Goal: Information Seeking & Learning: Compare options

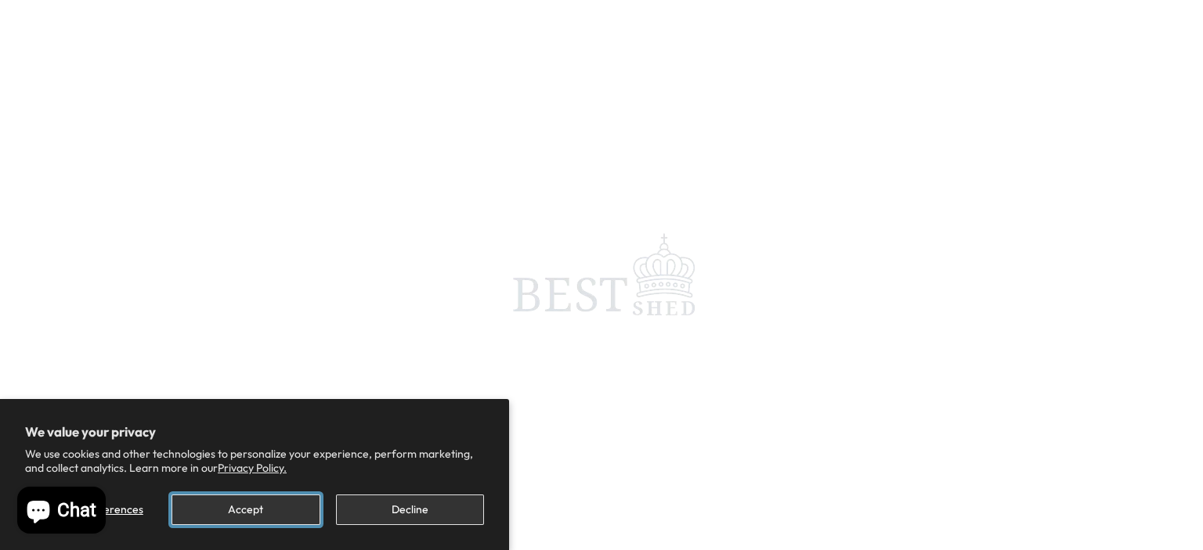
click at [238, 508] on button "Accept" at bounding box center [245, 510] width 148 height 31
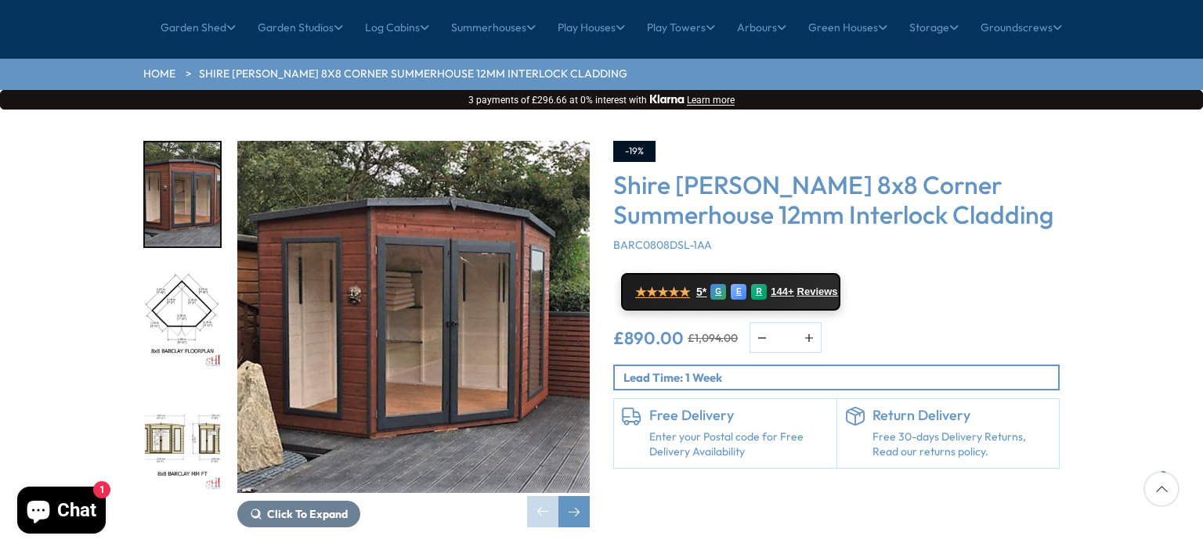
scroll to position [157, 0]
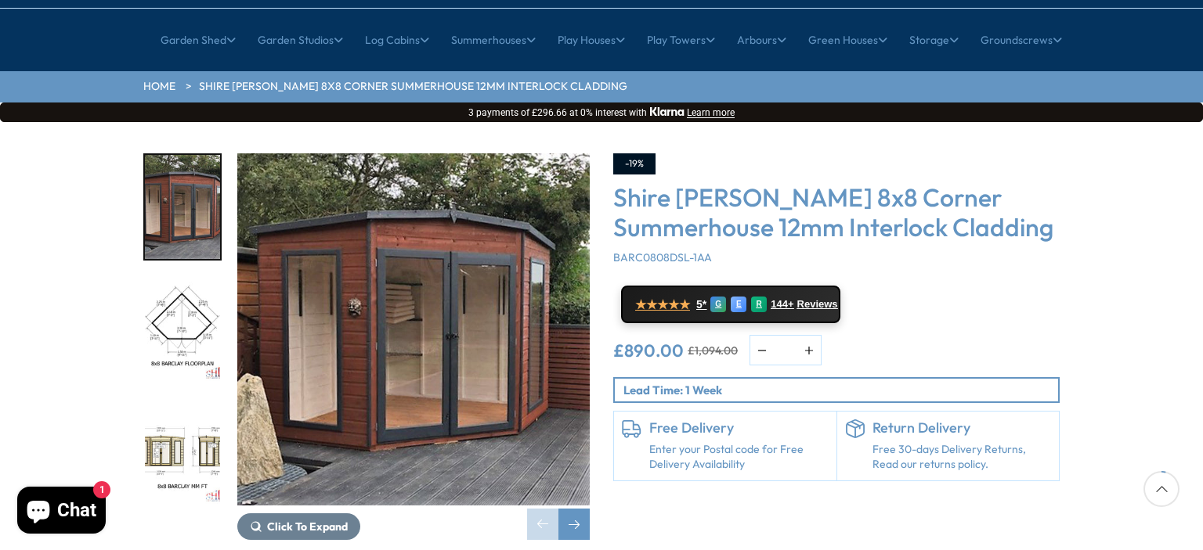
click at [166, 279] on img "2 / 14" at bounding box center [182, 330] width 75 height 104
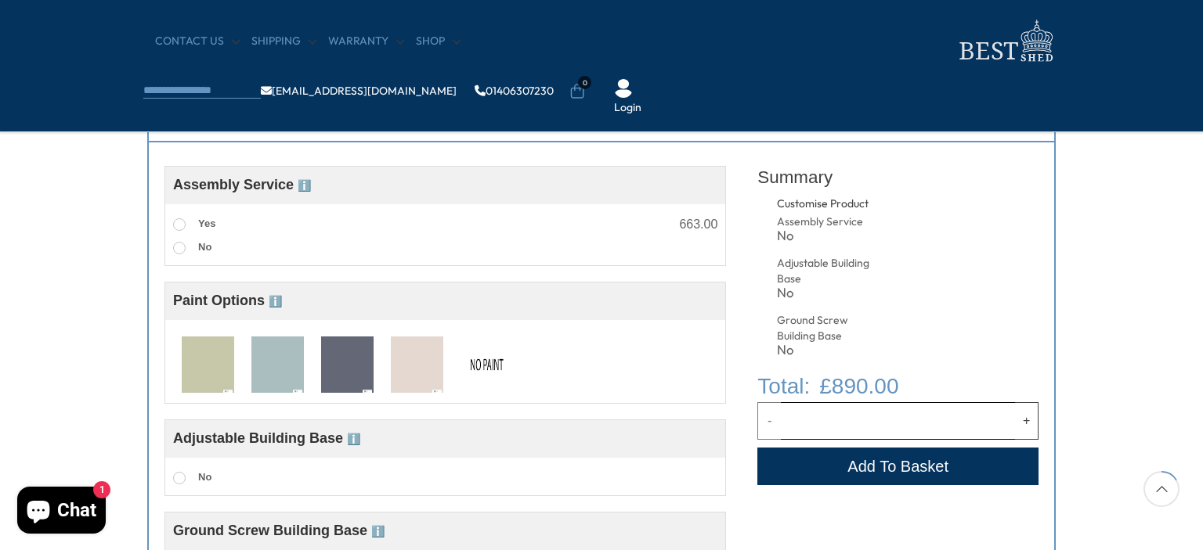
scroll to position [548, 0]
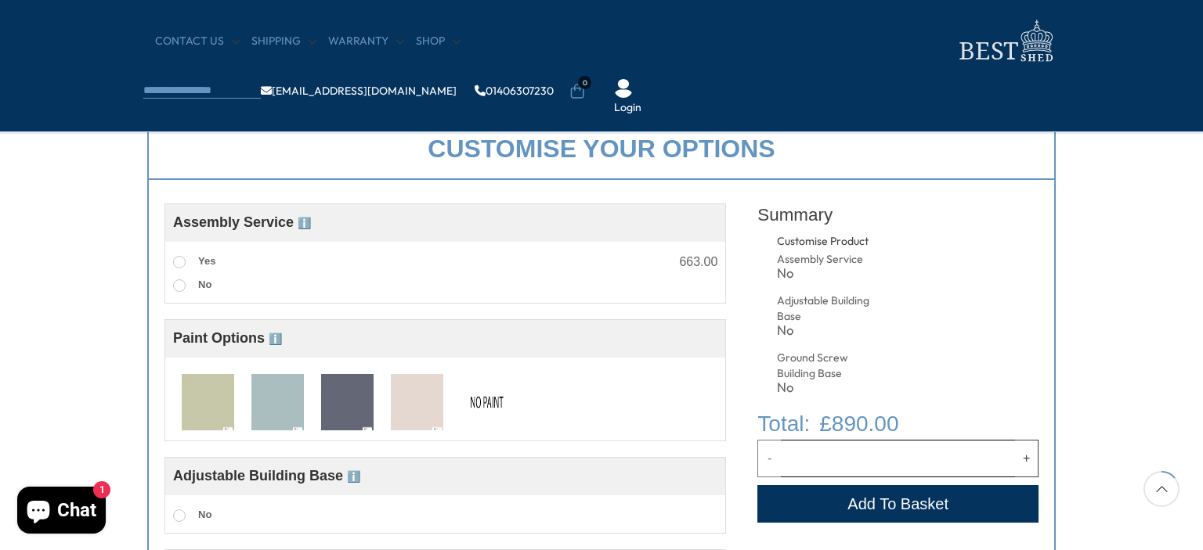
click at [285, 409] on img at bounding box center [277, 403] width 52 height 58
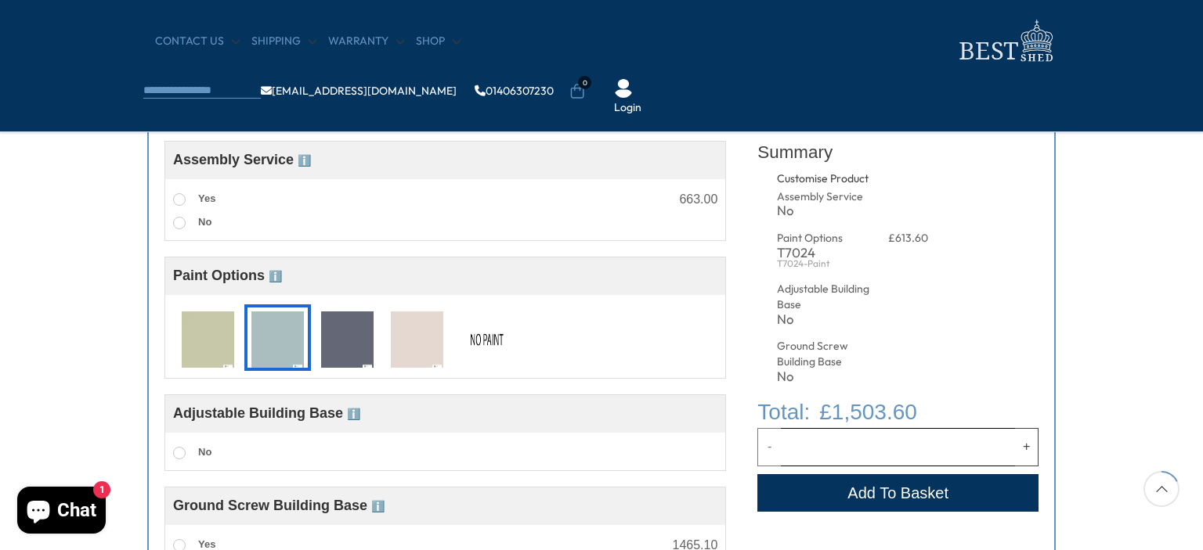
scroll to position [705, 0]
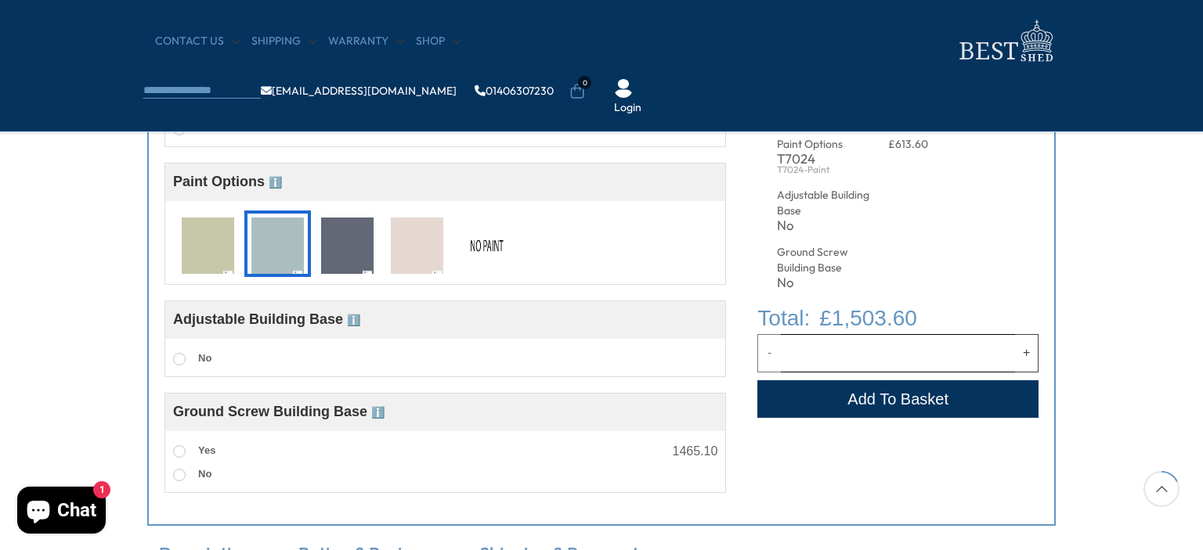
click at [504, 241] on img at bounding box center [486, 247] width 52 height 58
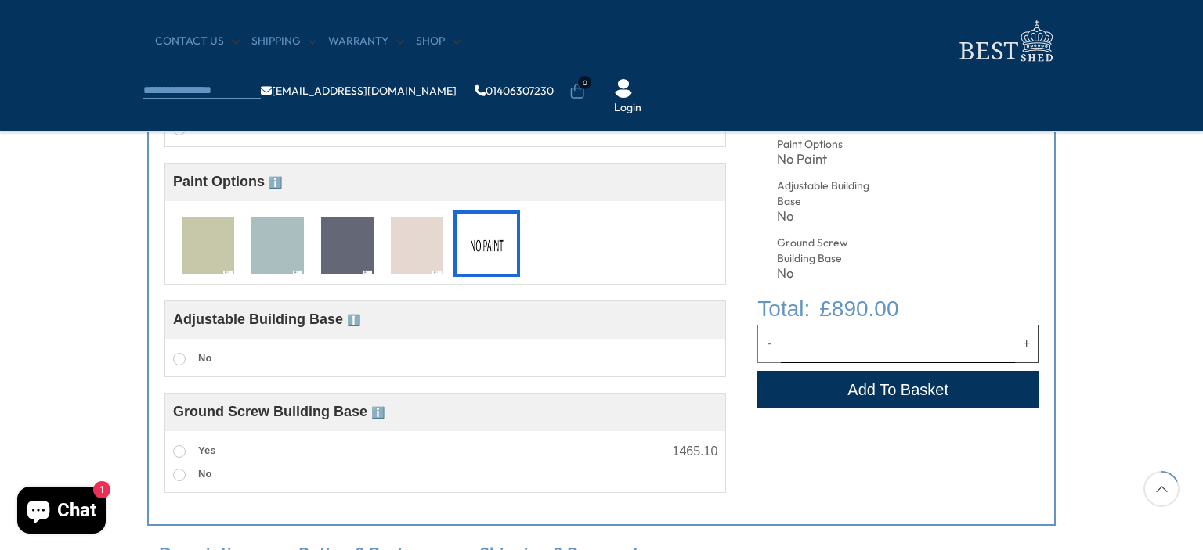
click at [288, 249] on img at bounding box center [277, 247] width 52 height 58
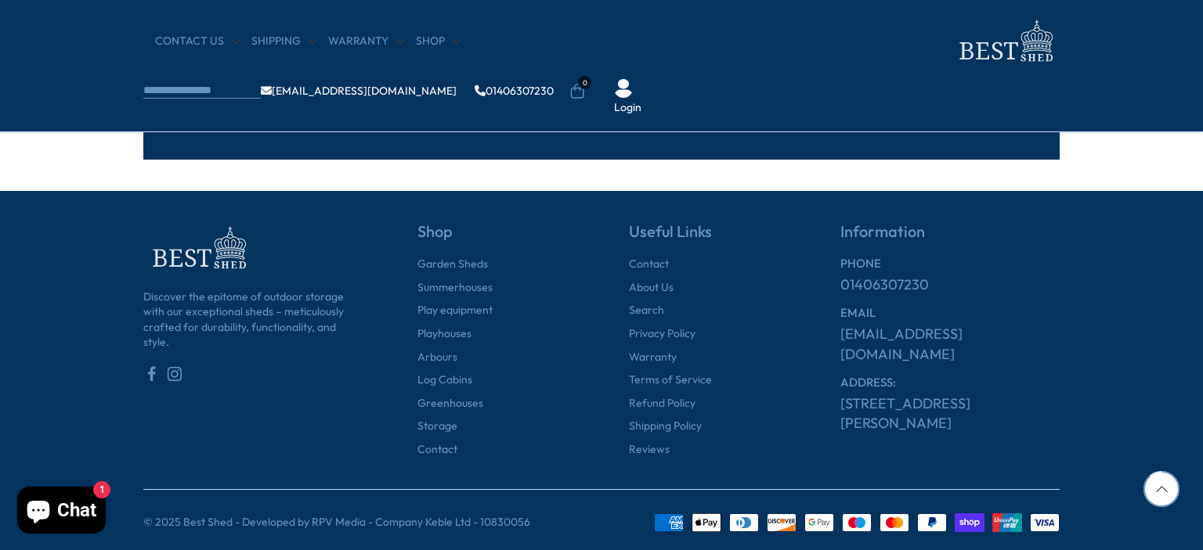
scroll to position [3836, 0]
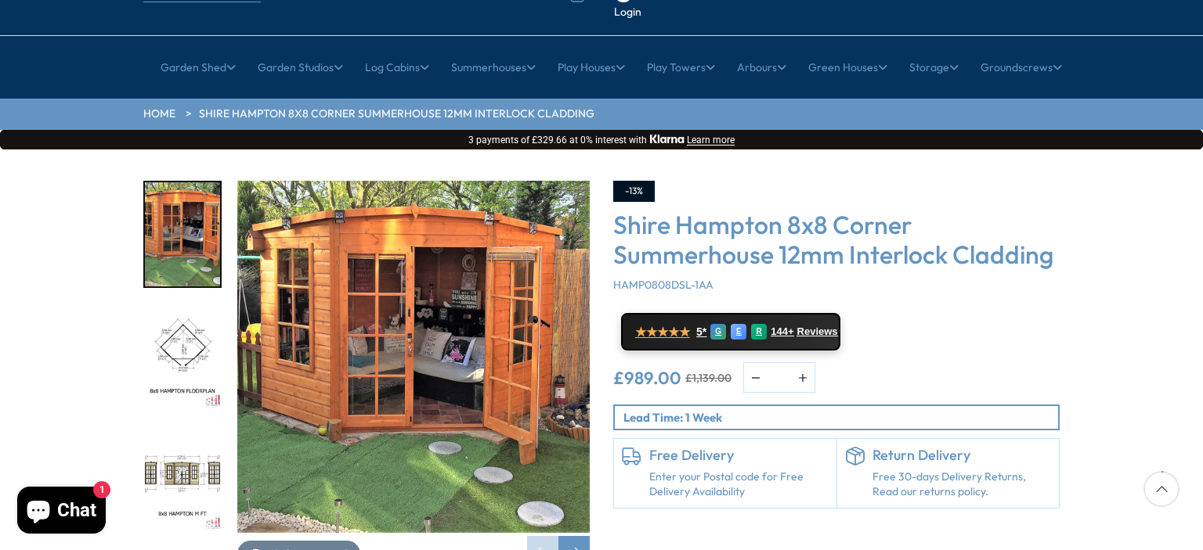
scroll to position [235, 0]
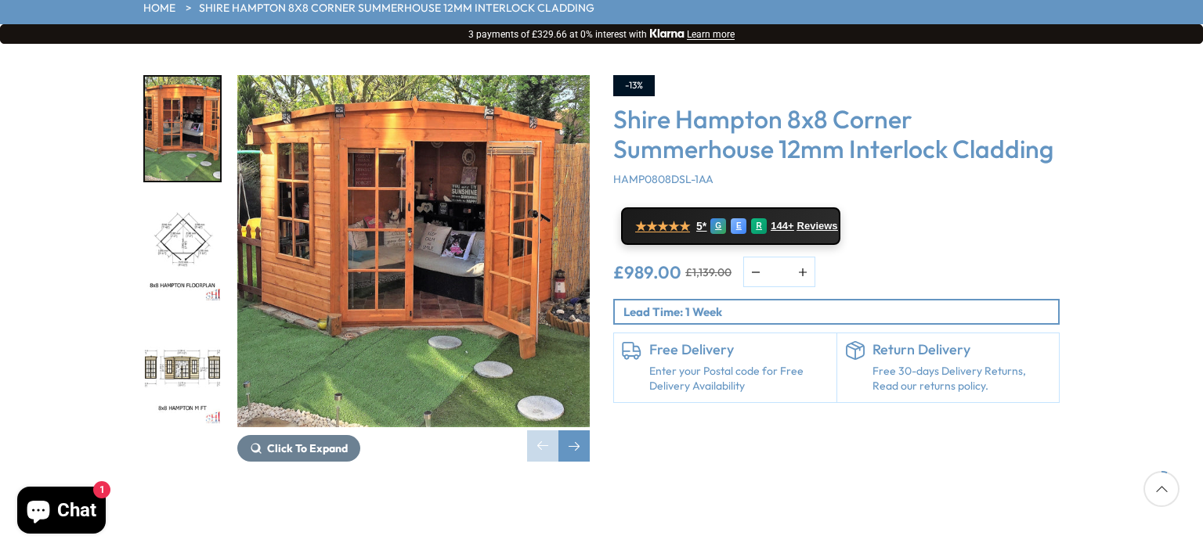
click at [183, 200] on img "2 / 14" at bounding box center [182, 252] width 75 height 104
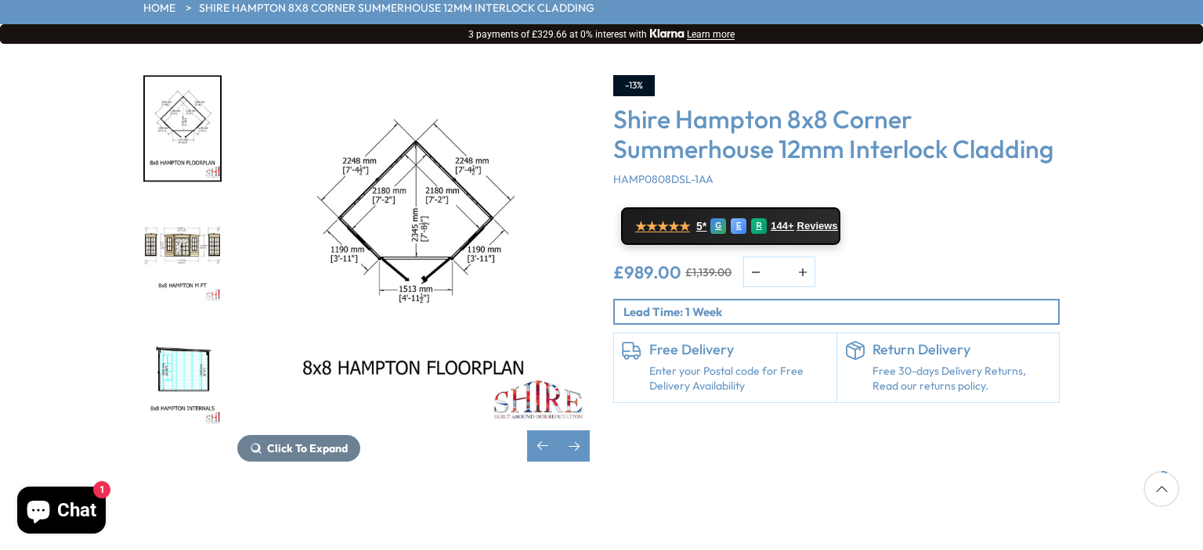
click at [177, 93] on img "2 / 14" at bounding box center [182, 129] width 75 height 104
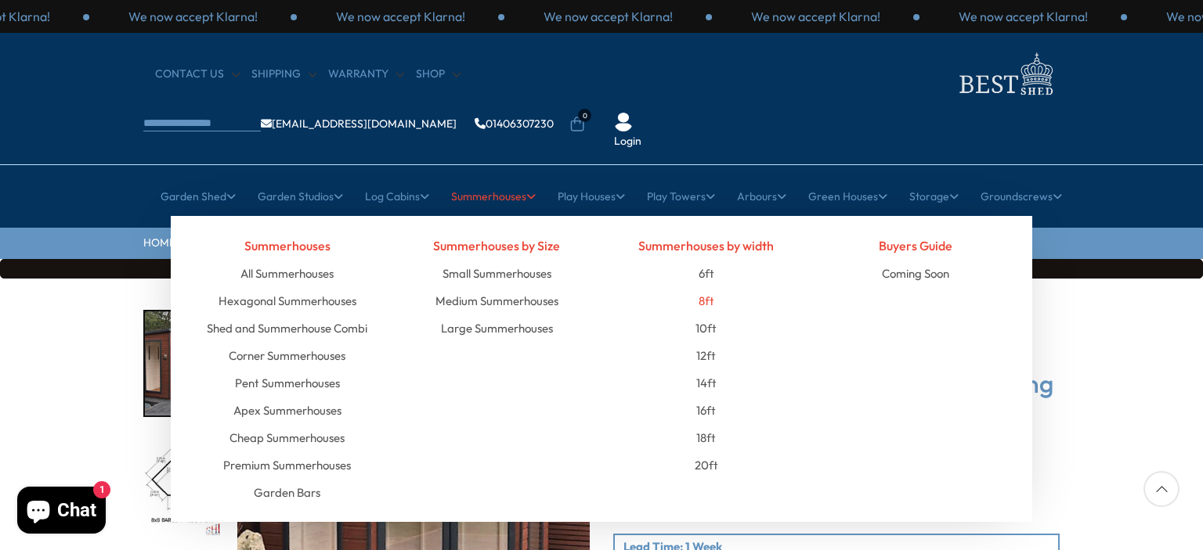
click at [708, 287] on link "8ft" at bounding box center [706, 300] width 16 height 27
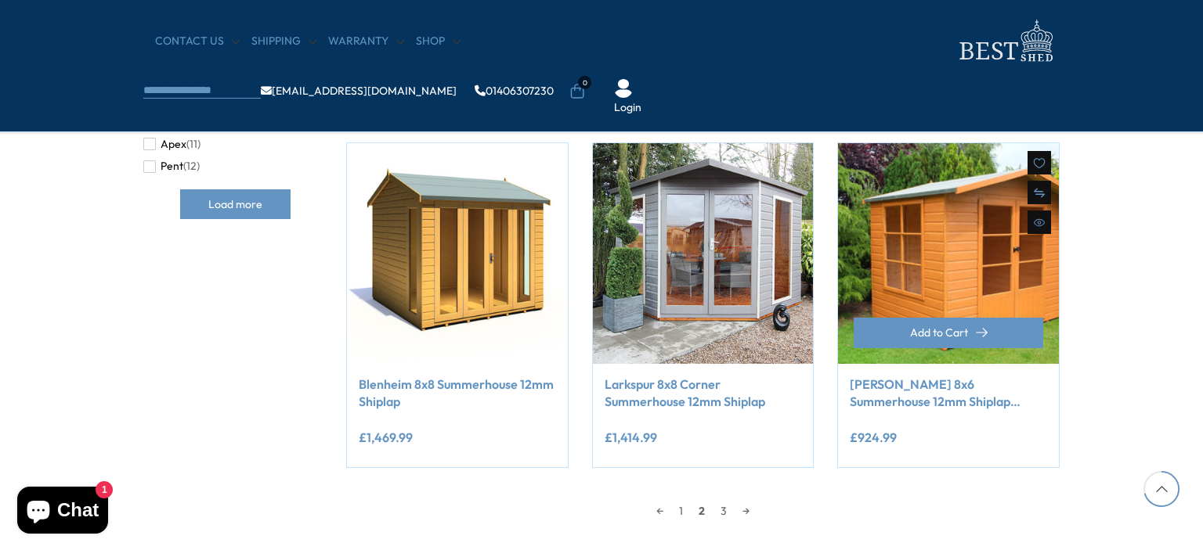
scroll to position [1253, 0]
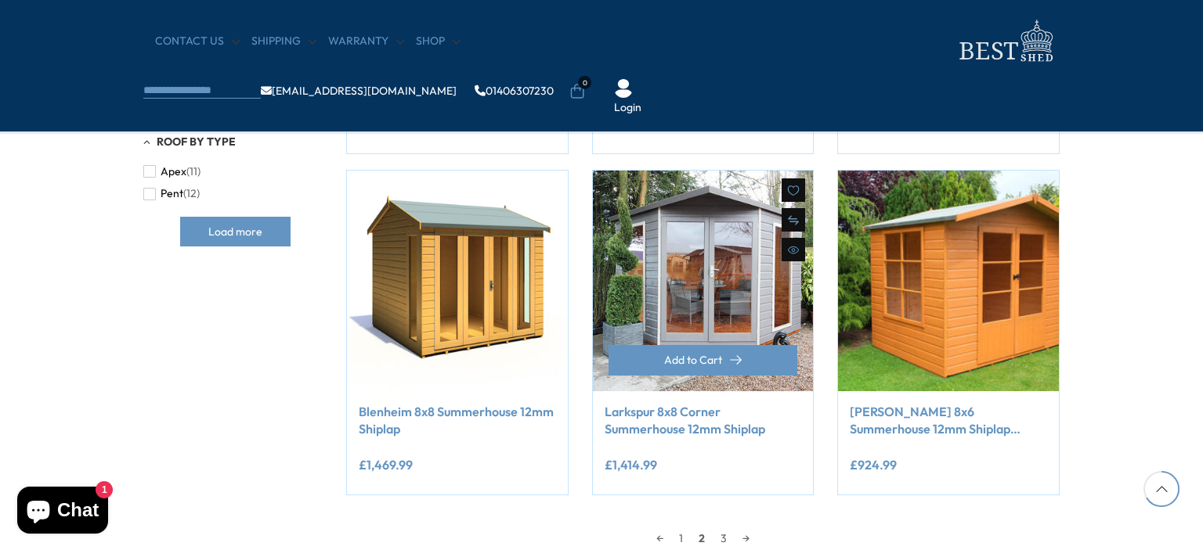
click at [680, 421] on link "Larkspur 8x8 Corner Summerhouse 12mm Shiplap" at bounding box center [702, 420] width 197 height 35
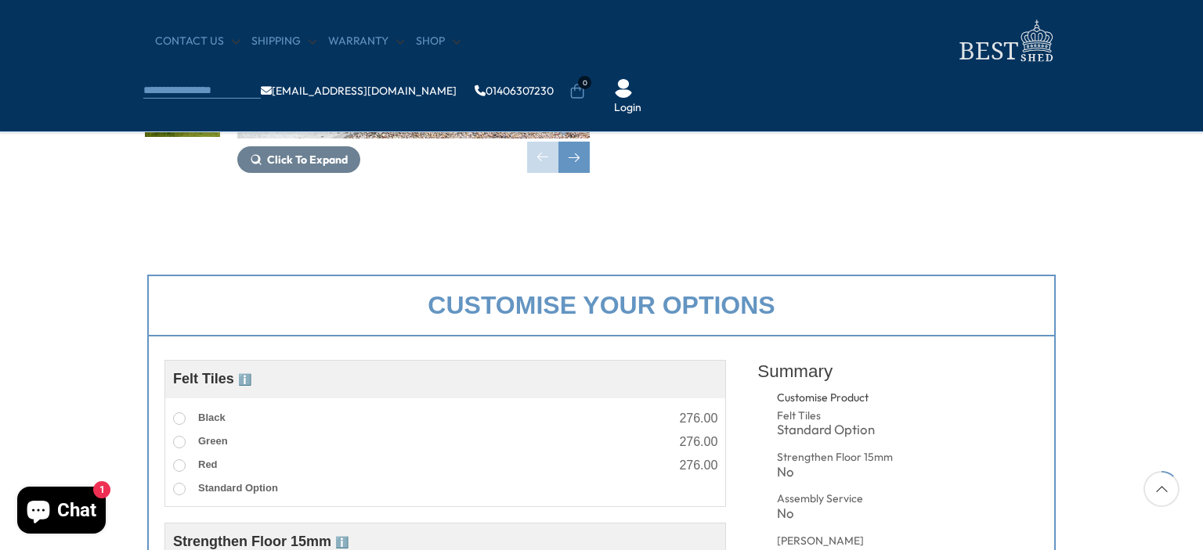
scroll to position [157, 0]
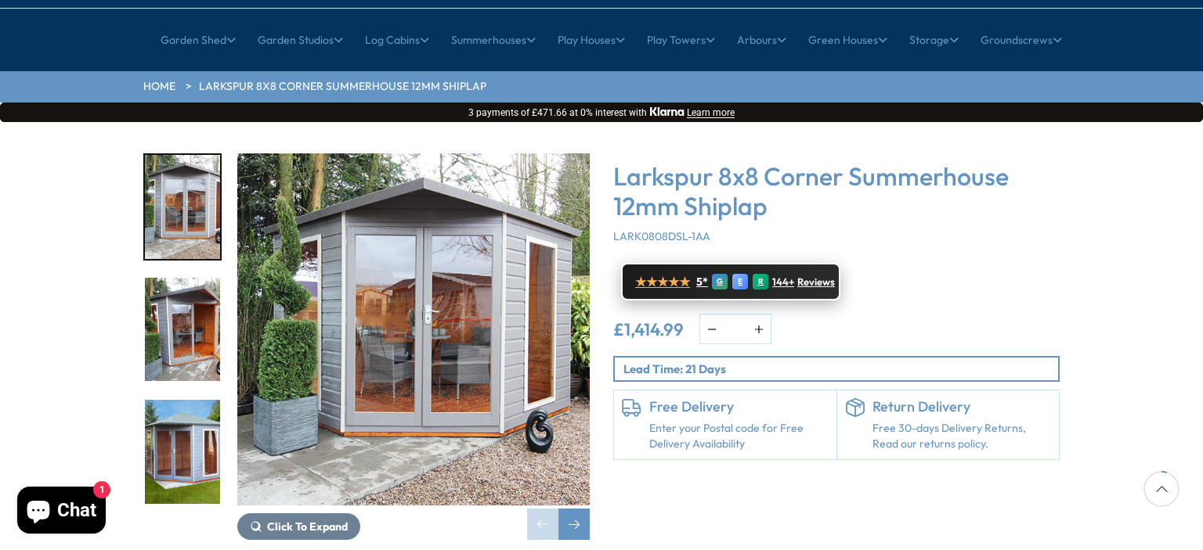
click at [808, 276] on span "Reviews" at bounding box center [816, 282] width 38 height 13
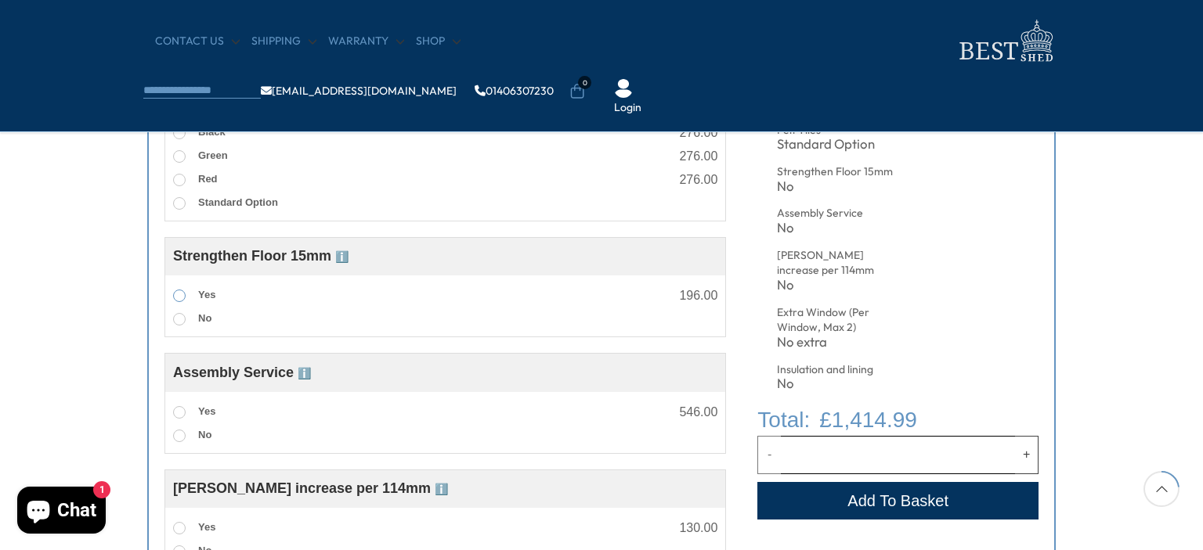
scroll to position [705, 0]
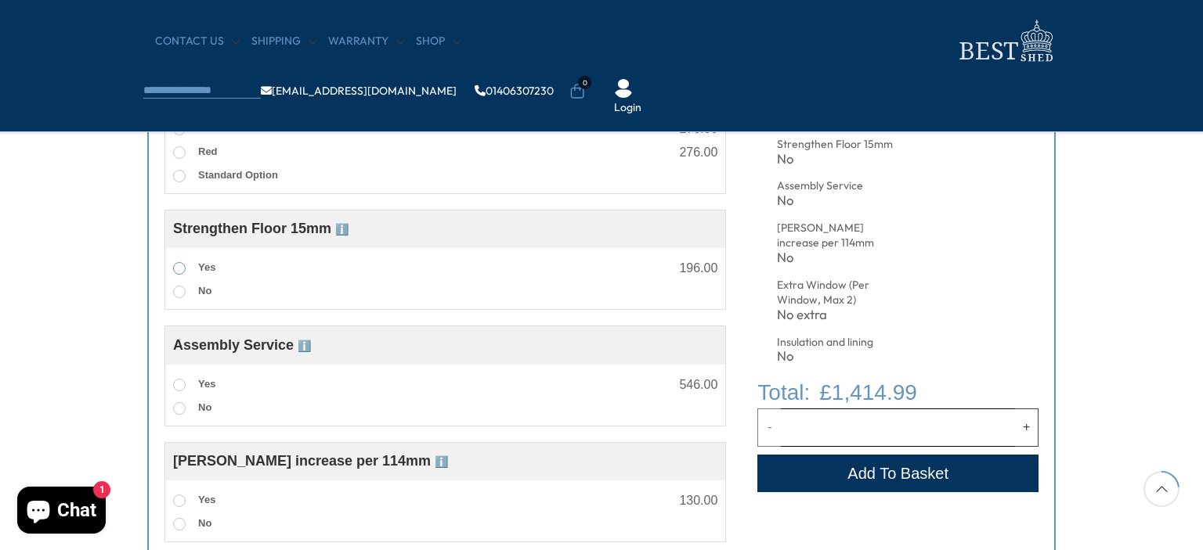
click at [182, 265] on span at bounding box center [179, 268] width 13 height 13
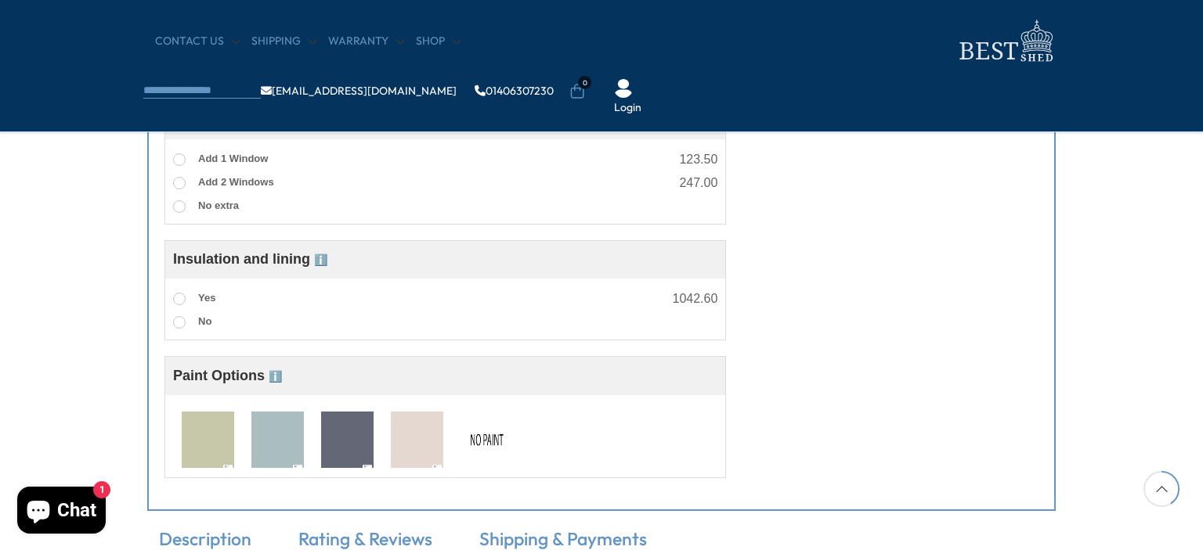
scroll to position [1253, 0]
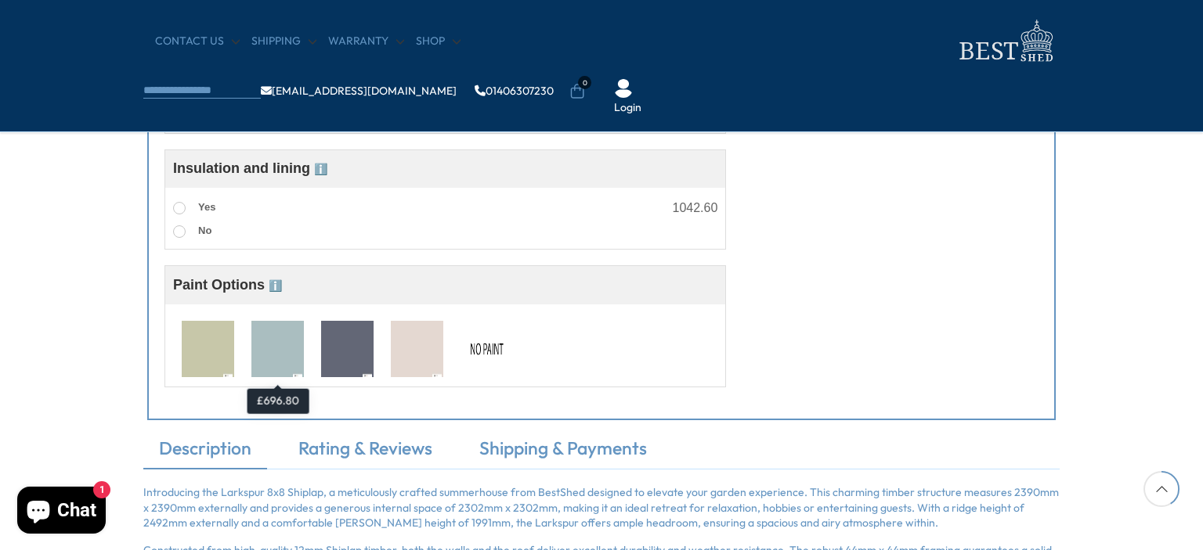
click at [266, 345] on img at bounding box center [277, 350] width 52 height 58
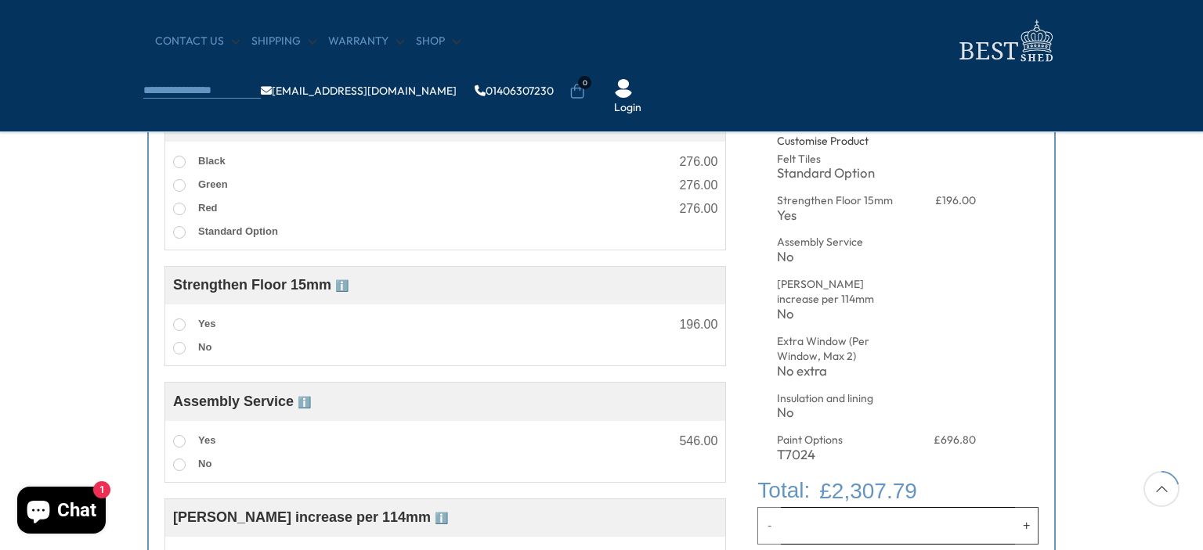
scroll to position [626, 0]
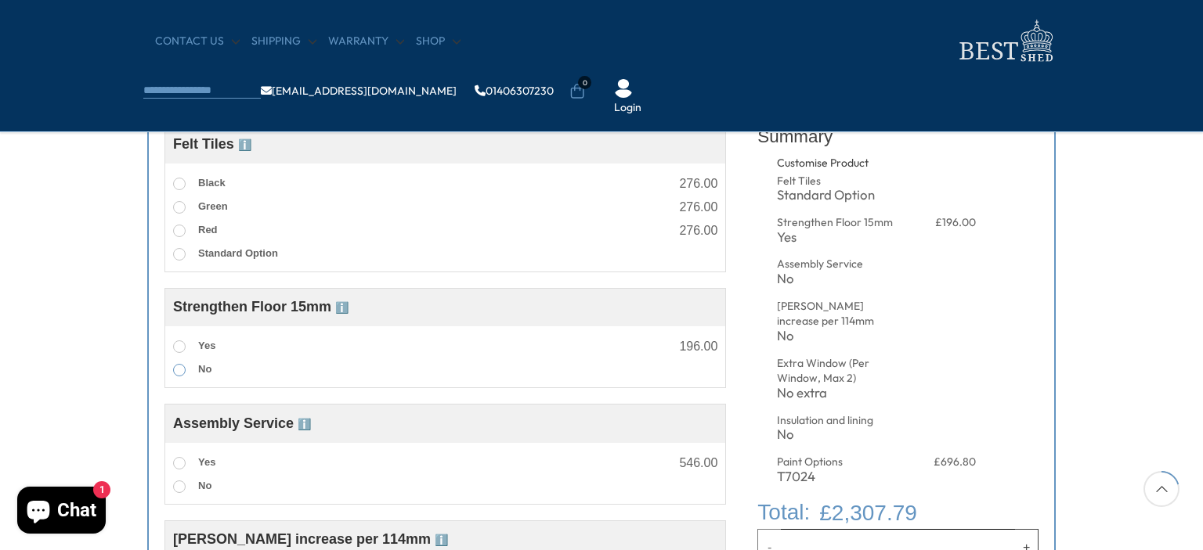
click at [179, 370] on span at bounding box center [179, 370] width 13 height 13
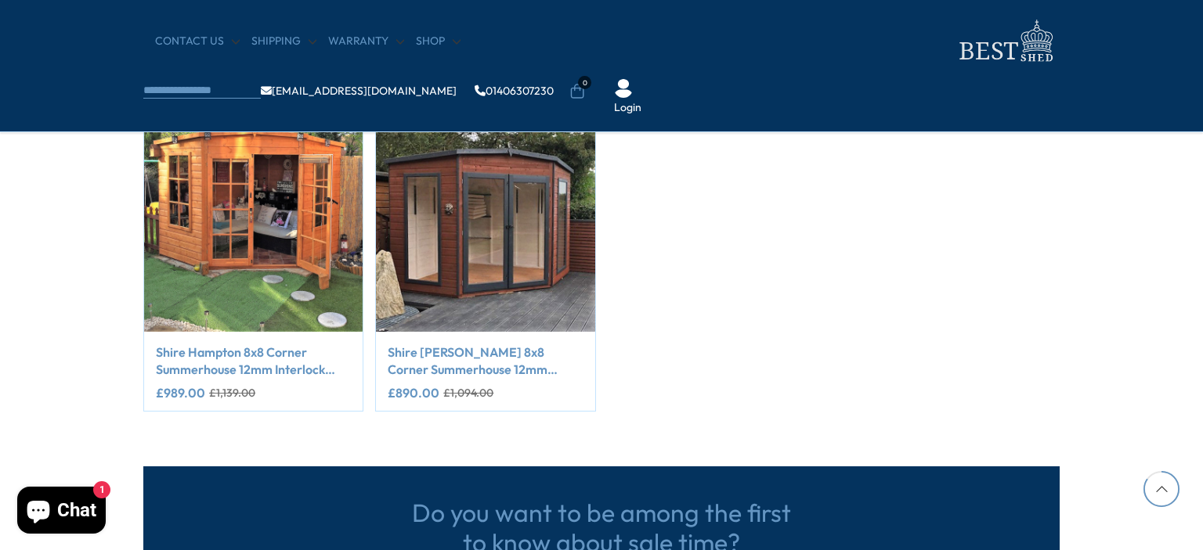
scroll to position [2584, 0]
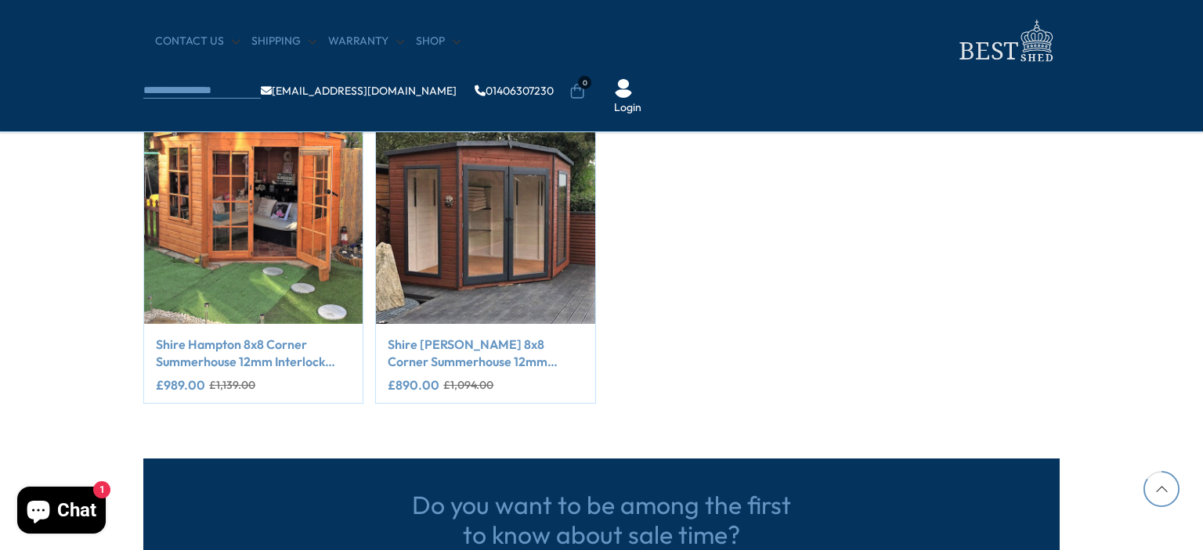
click at [449, 361] on link "Shire [PERSON_NAME] 8x8 Corner Summerhouse 12mm Interlock Cladding" at bounding box center [485, 353] width 195 height 35
click at [449, 346] on link "Shire Barclay 8x8 Corner Summerhouse 12mm Interlock Cladding" at bounding box center [485, 353] width 195 height 35
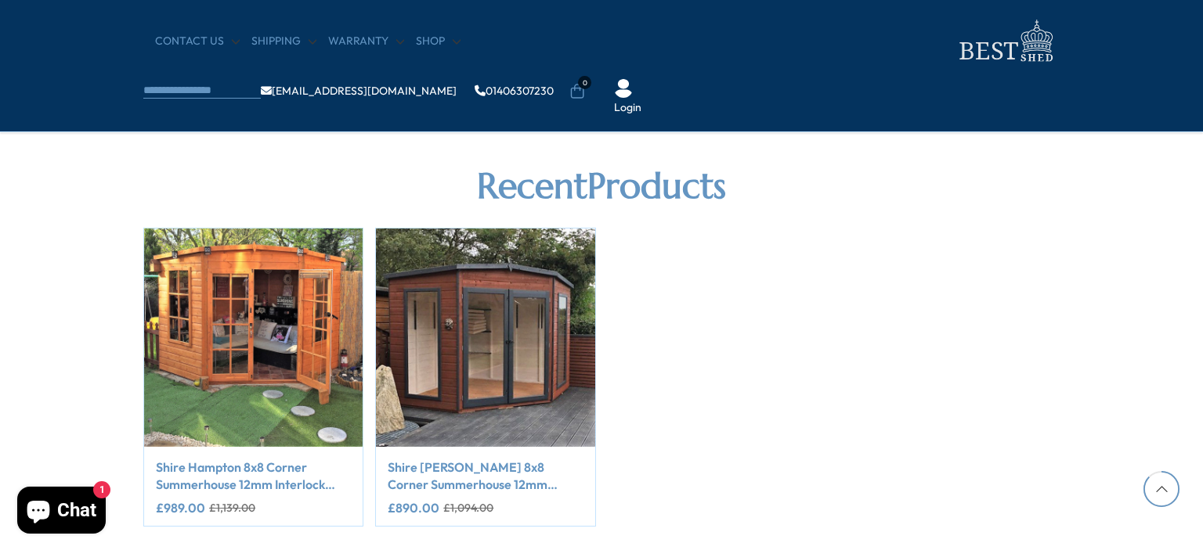
scroll to position [2662, 0]
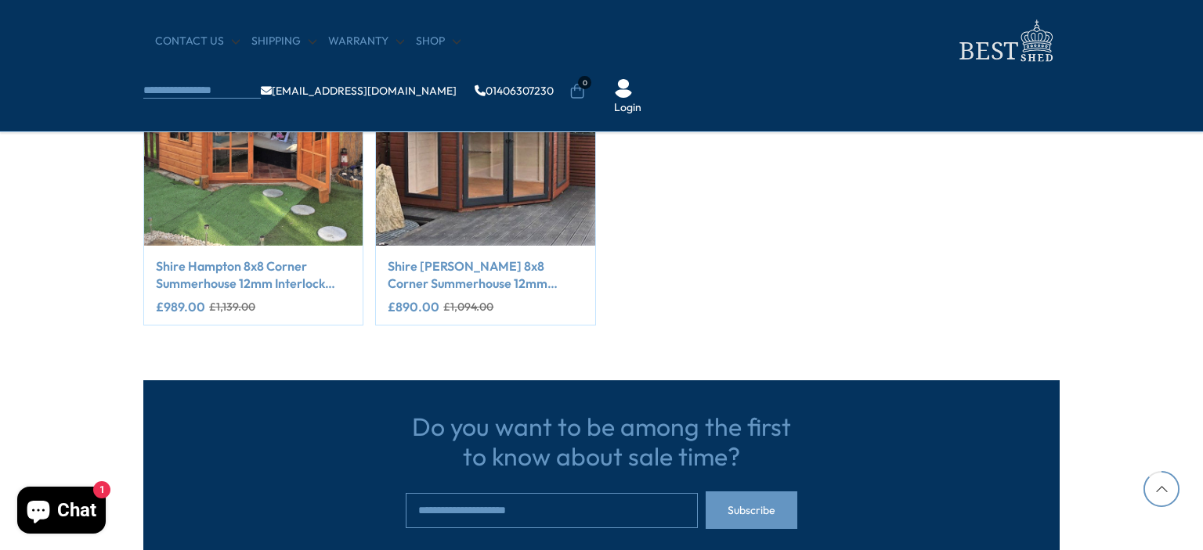
click at [460, 270] on link "Shire Barclay 8x8 Corner Summerhouse 12mm Interlock Cladding" at bounding box center [485, 275] width 195 height 35
click at [461, 269] on link "Shire [PERSON_NAME] 8x8 Corner Summerhouse 12mm Interlock Cladding" at bounding box center [485, 275] width 195 height 35
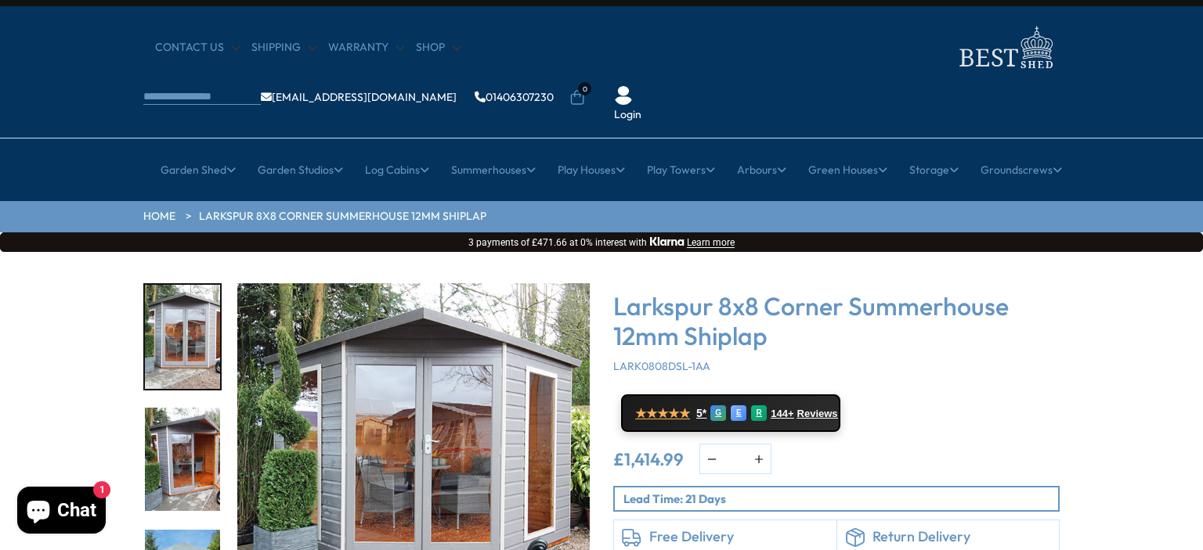
scroll to position [0, 0]
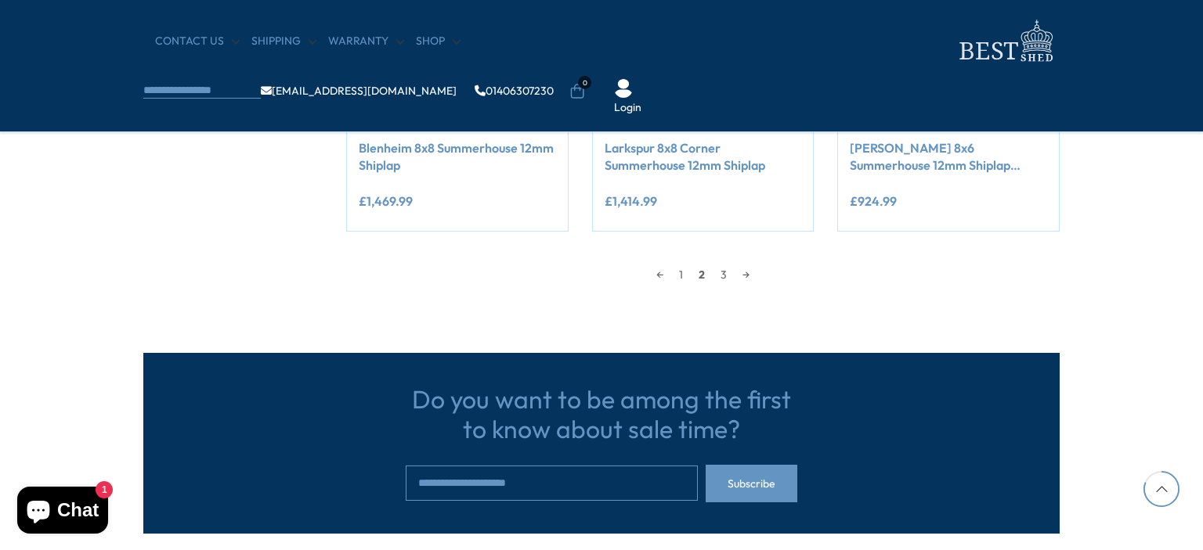
scroll to position [1528, 0]
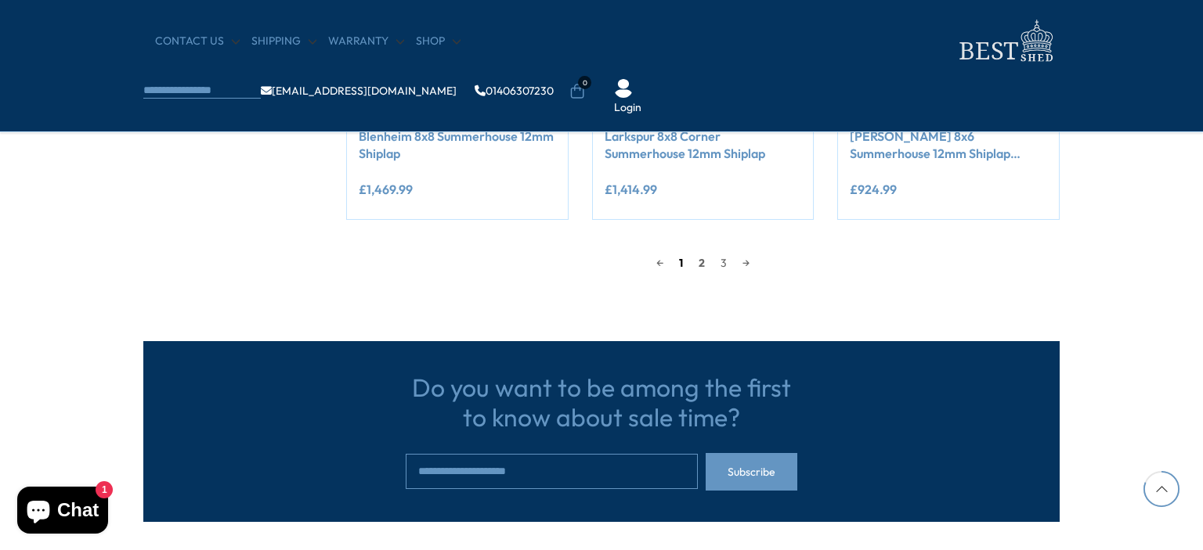
click at [680, 261] on link "1" at bounding box center [681, 262] width 20 height 23
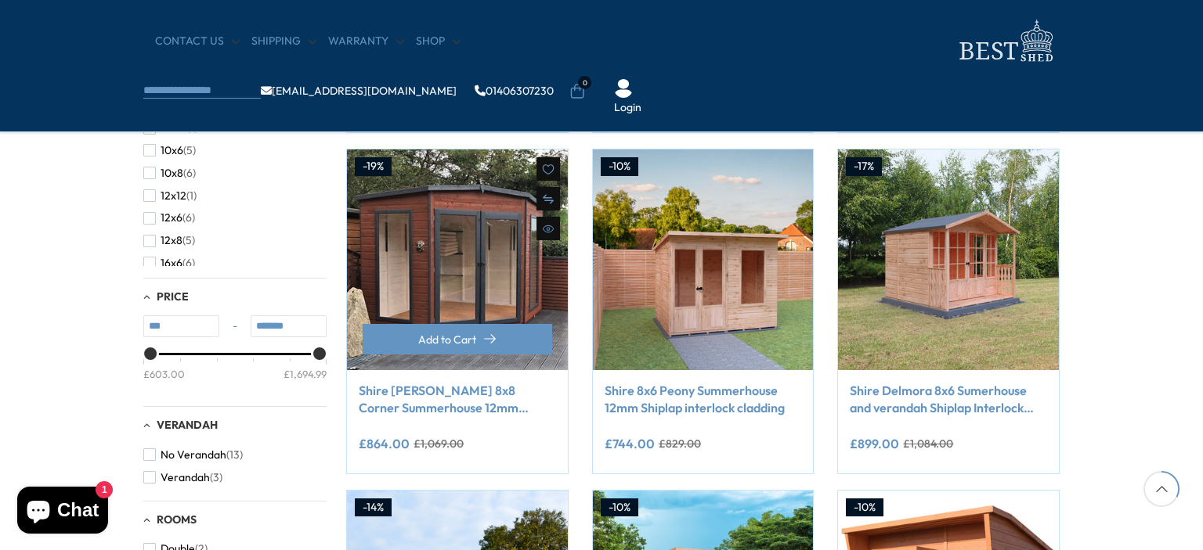
scroll to position [619, 0]
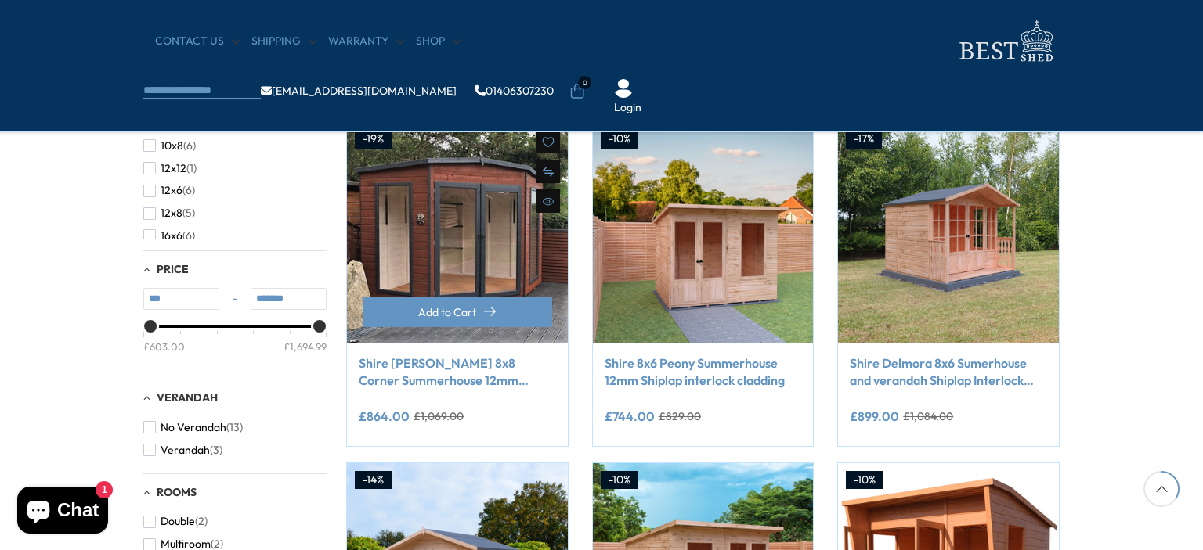
click at [462, 381] on link "Shire Barclay 8x8 Corner Summerhouse 12mm Interlock Cladding" at bounding box center [457, 372] width 197 height 35
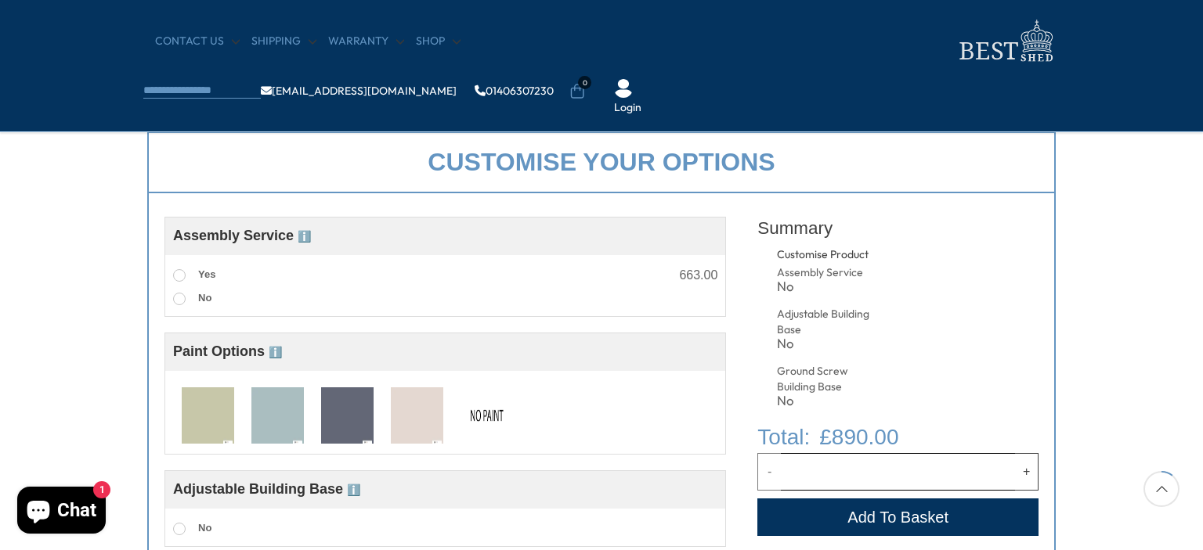
scroll to position [626, 0]
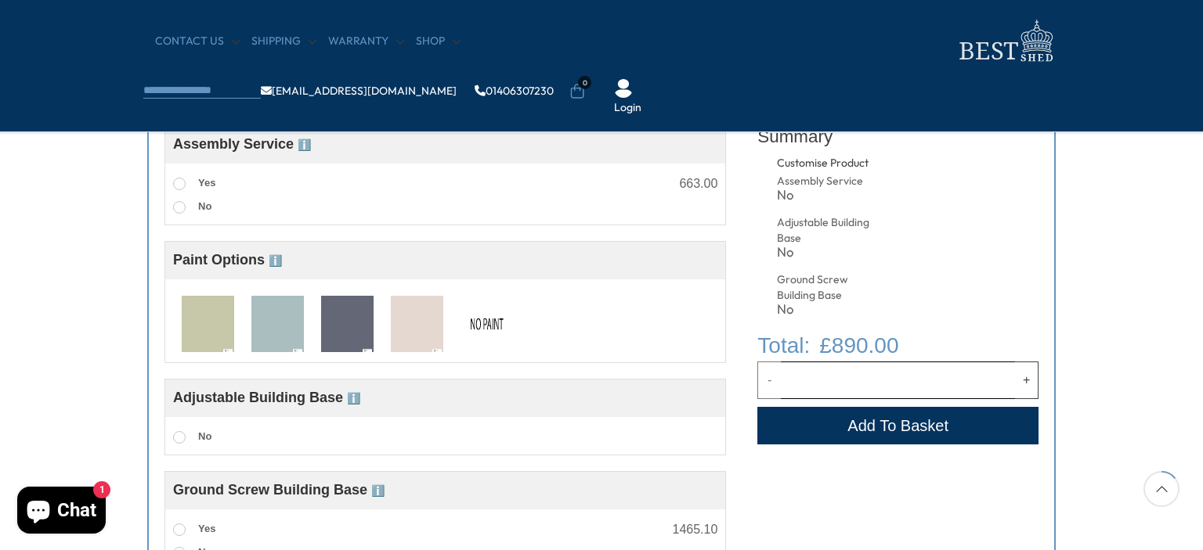
click at [279, 329] on img at bounding box center [277, 325] width 52 height 58
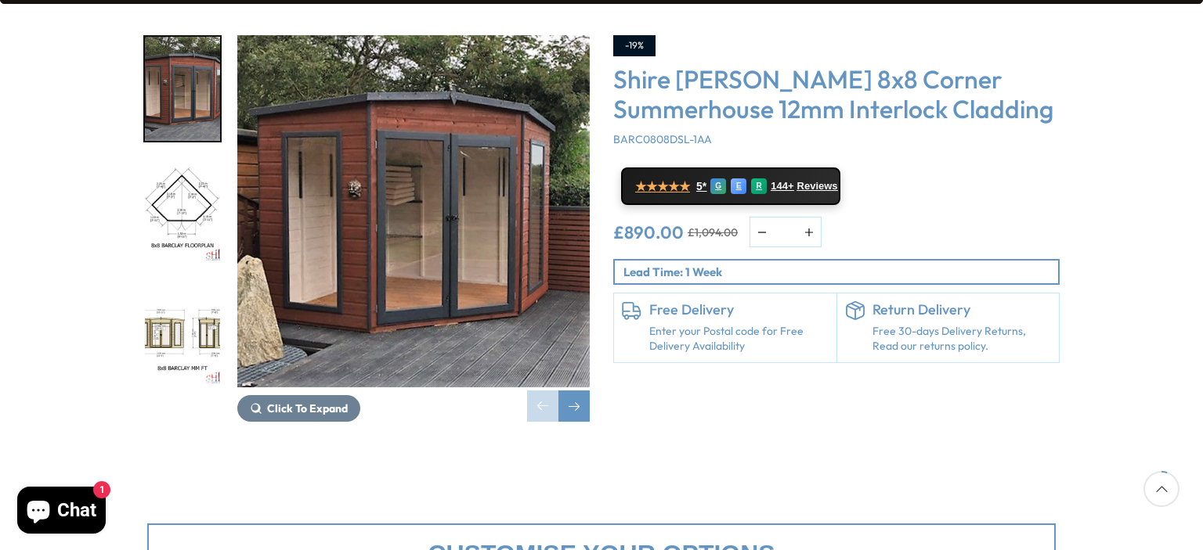
scroll to position [235, 0]
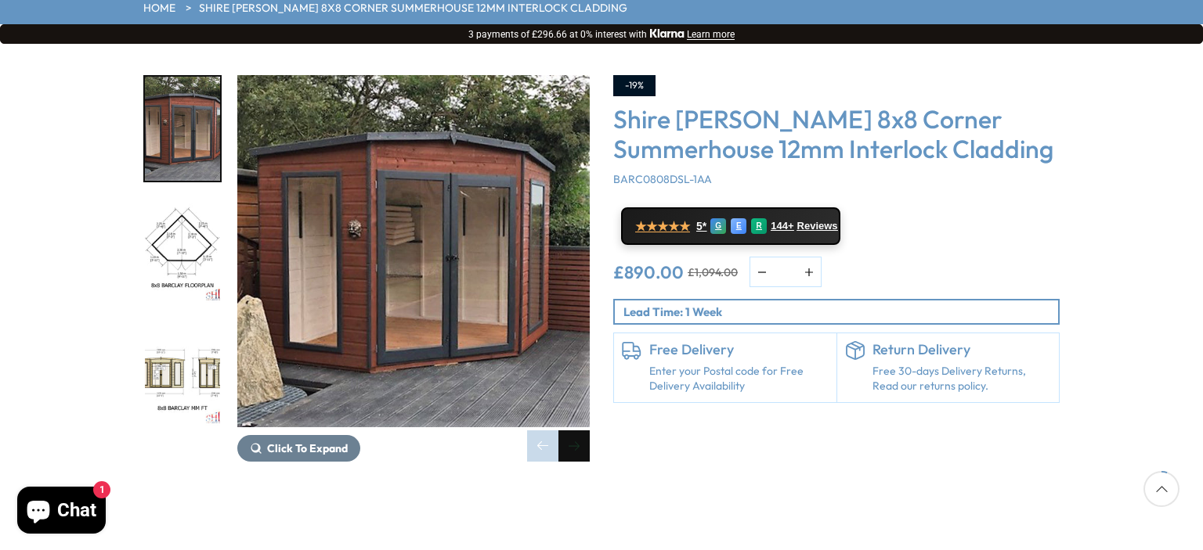
click at [573, 431] on div "Next slide" at bounding box center [573, 446] width 31 height 31
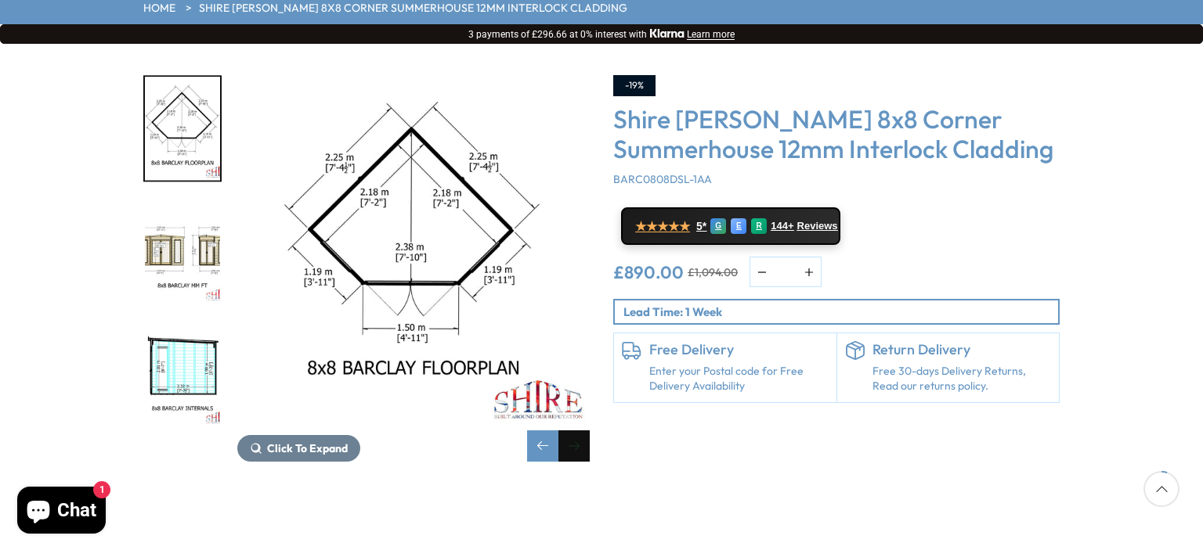
click at [578, 431] on div "Next slide" at bounding box center [573, 446] width 31 height 31
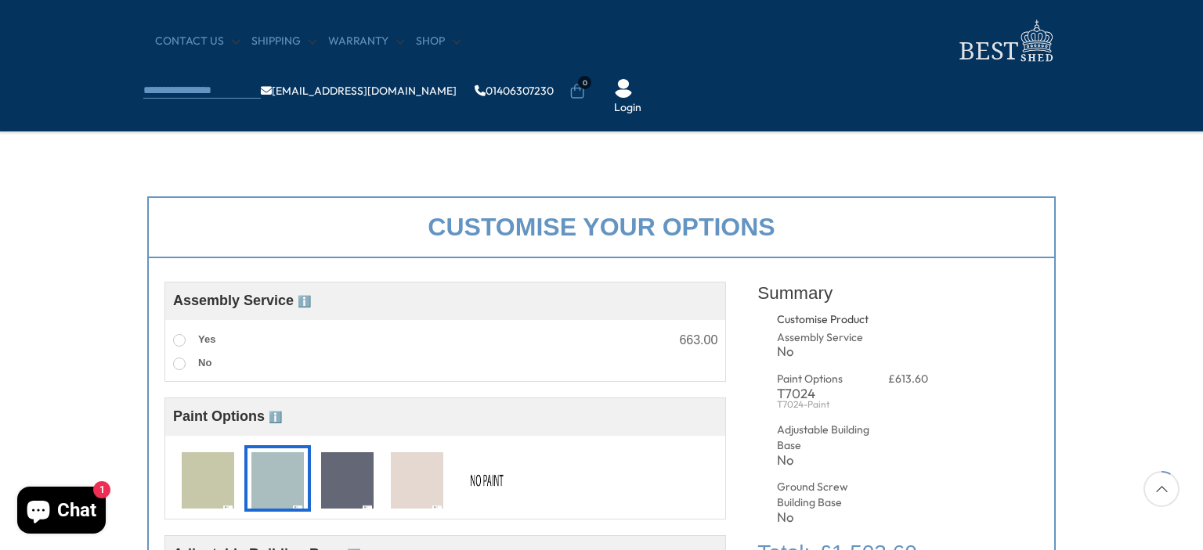
scroll to position [157, 0]
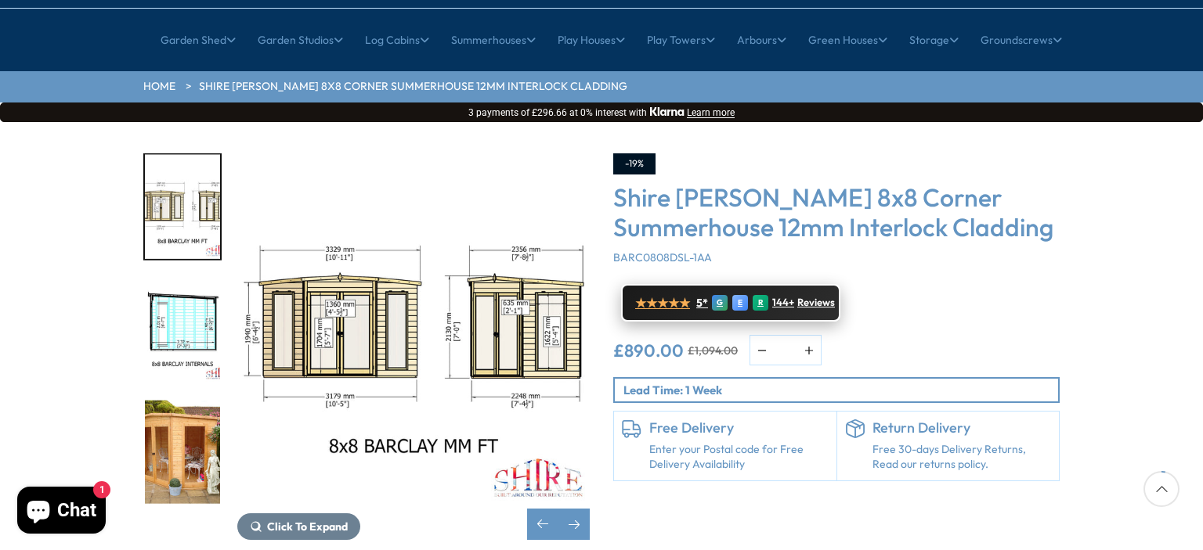
click at [806, 297] on span "Reviews" at bounding box center [816, 303] width 38 height 13
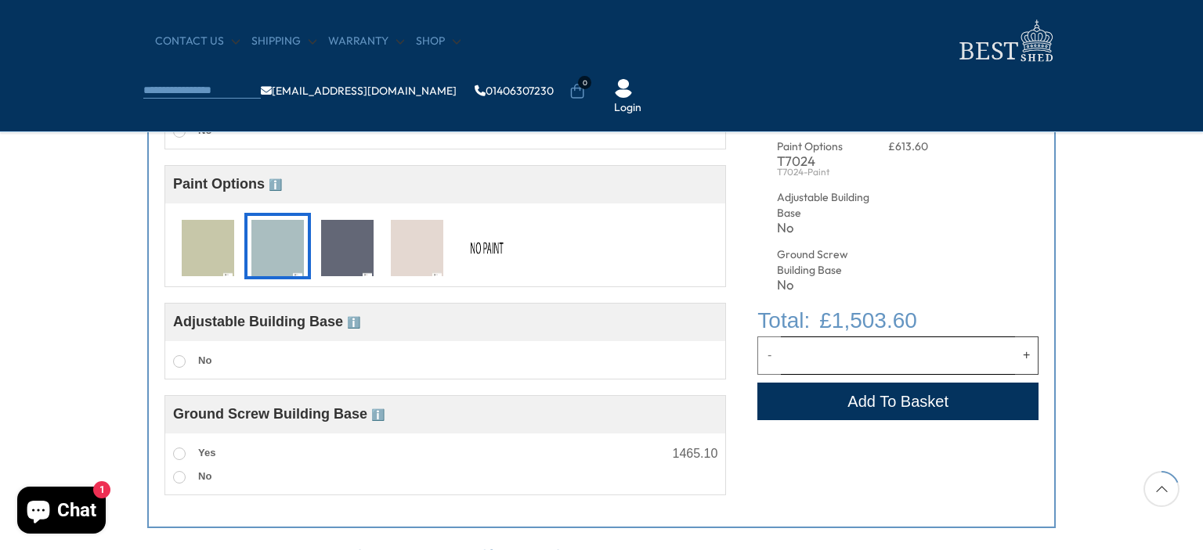
scroll to position [861, 0]
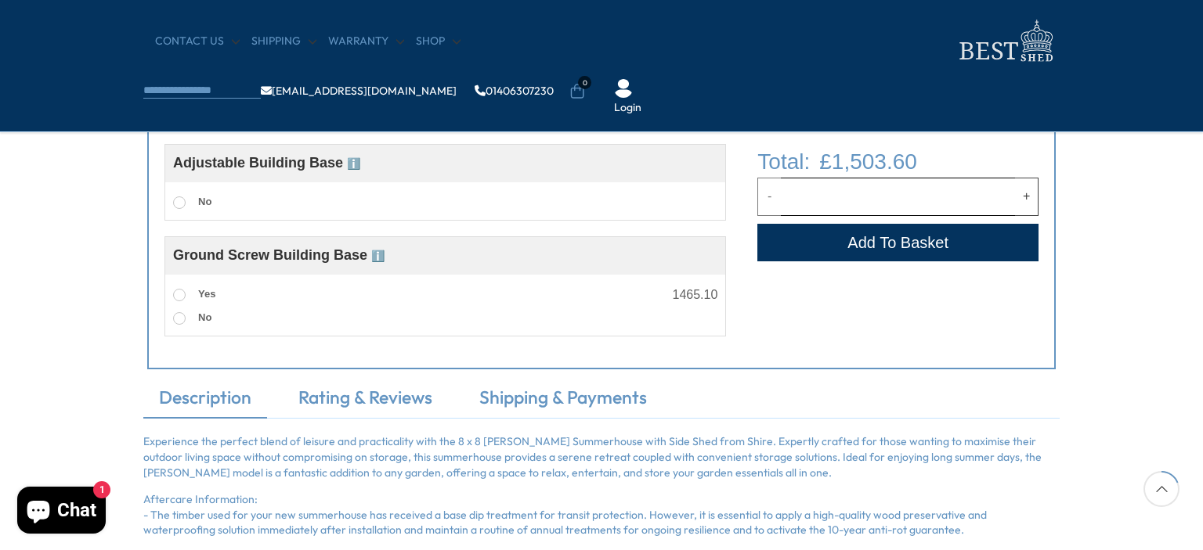
click at [379, 257] on span "ℹ️" at bounding box center [377, 256] width 13 height 13
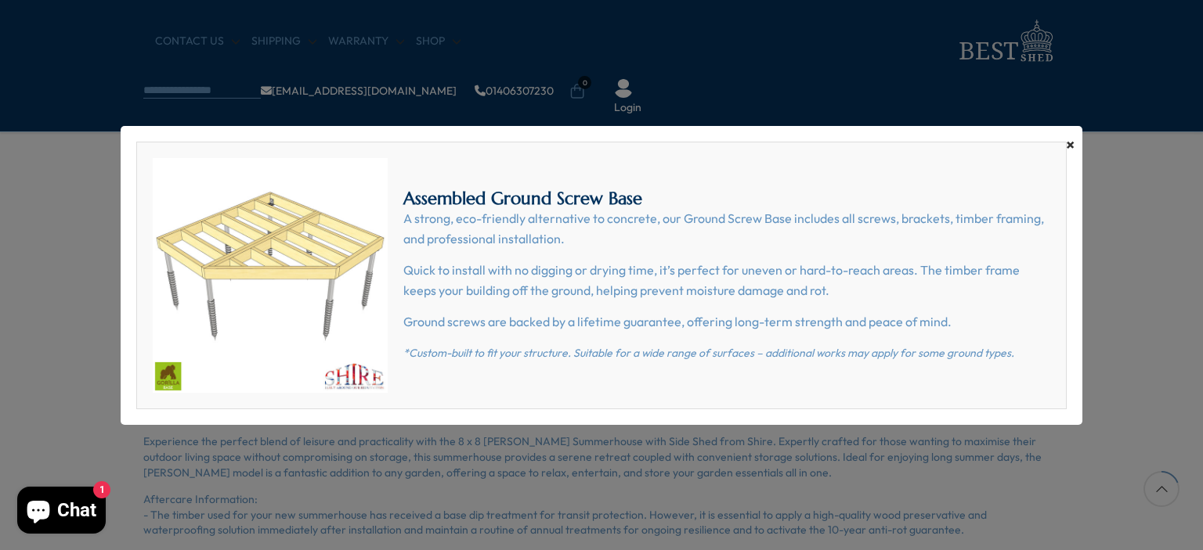
click at [1071, 145] on span "×" at bounding box center [1070, 145] width 9 height 22
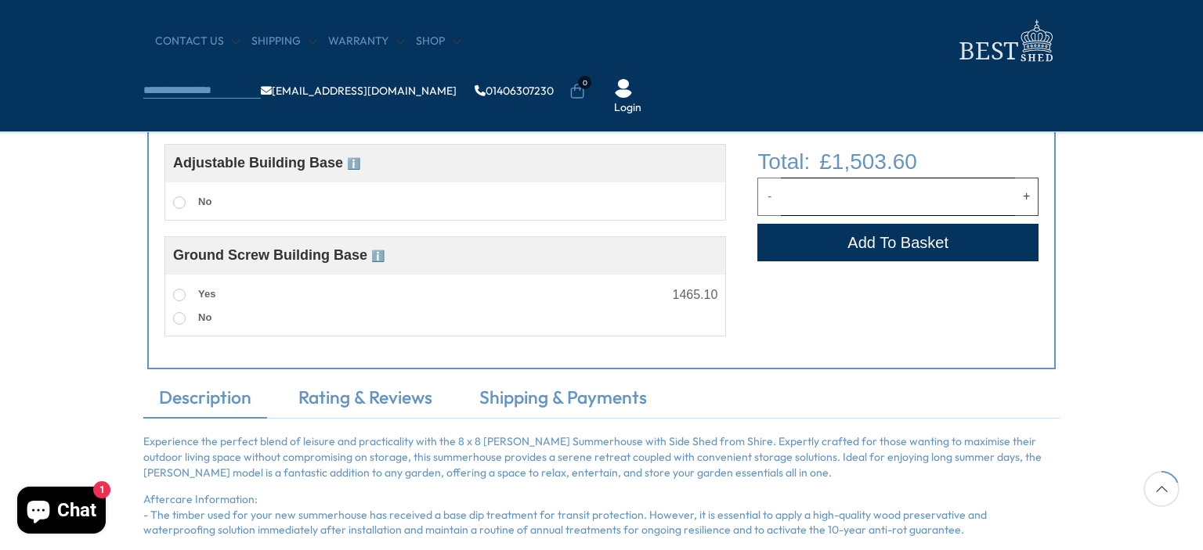
click at [357, 161] on span "ℹ️" at bounding box center [353, 163] width 13 height 13
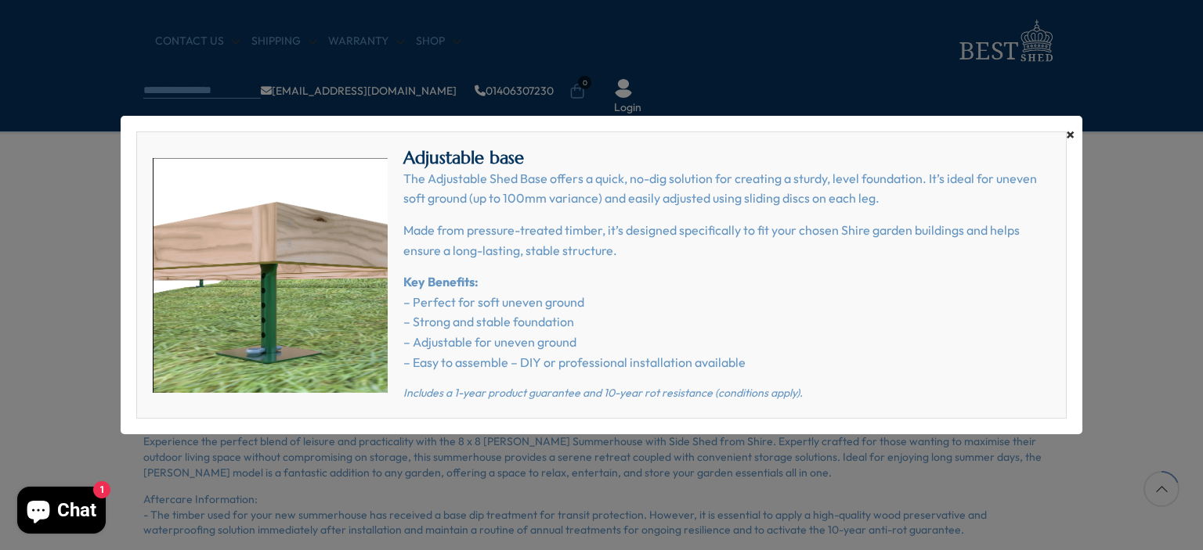
click at [1071, 129] on span "×" at bounding box center [1070, 135] width 9 height 22
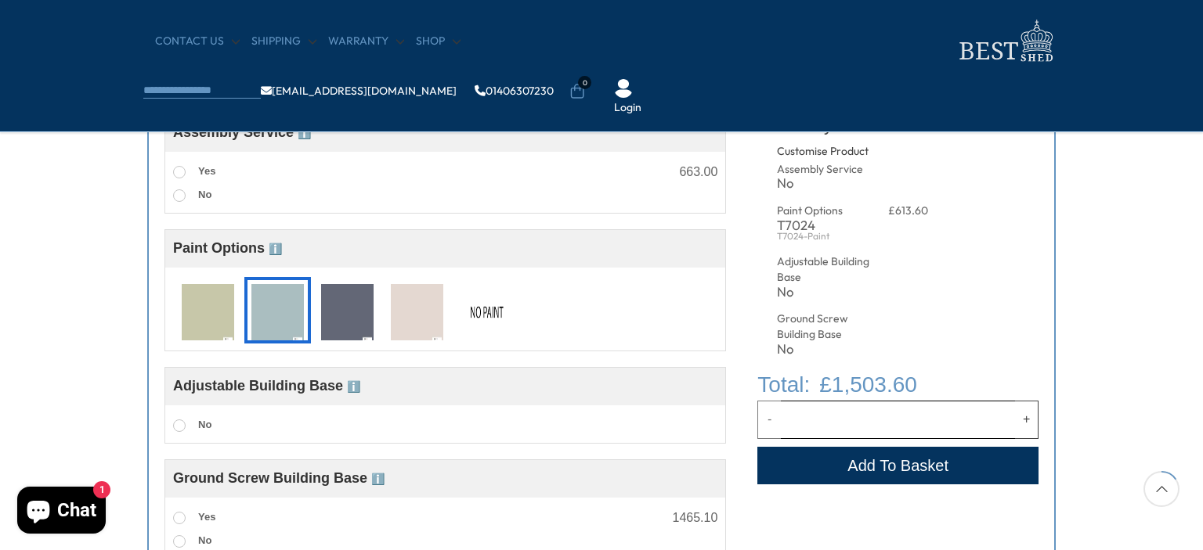
scroll to position [626, 0]
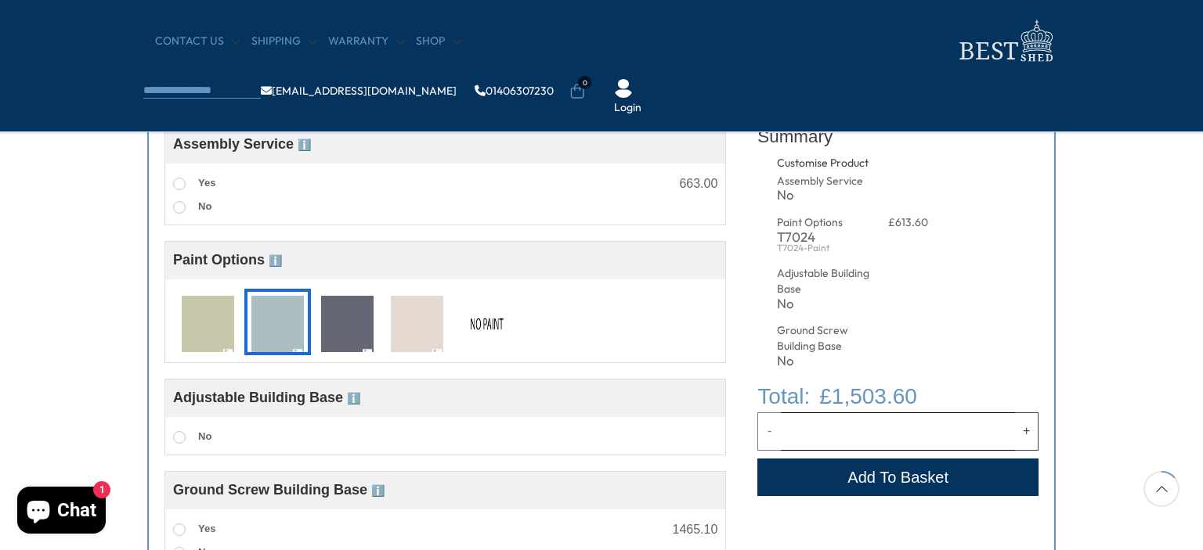
click at [278, 253] on span "Paint Options ℹ️" at bounding box center [227, 260] width 109 height 16
click at [282, 260] on span "ℹ️" at bounding box center [275, 260] width 13 height 13
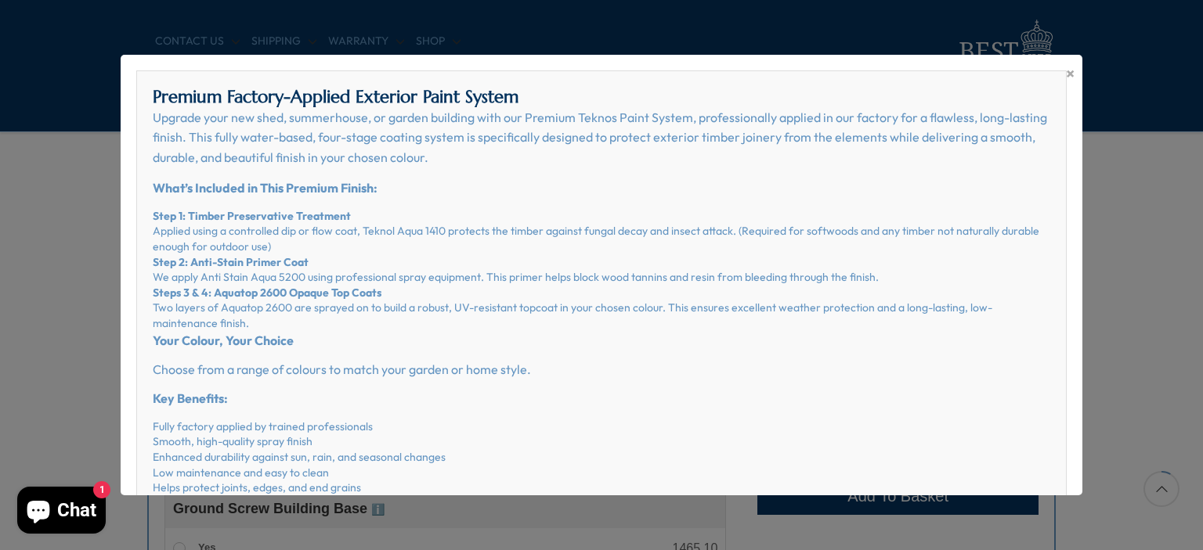
scroll to position [391, 0]
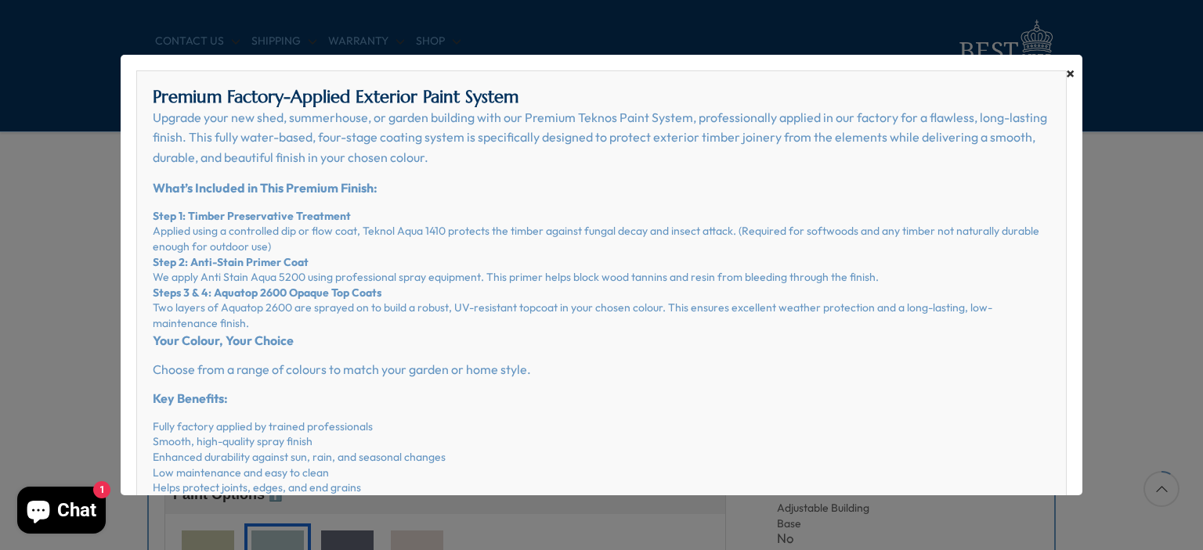
click at [1066, 70] on span "×" at bounding box center [1070, 74] width 9 height 22
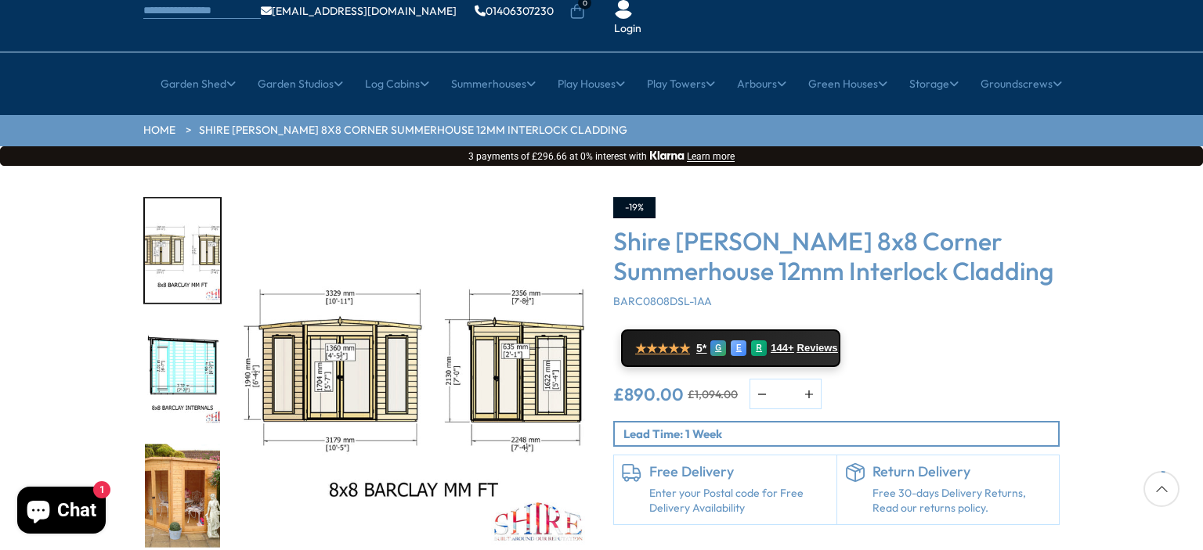
scroll to position [235, 0]
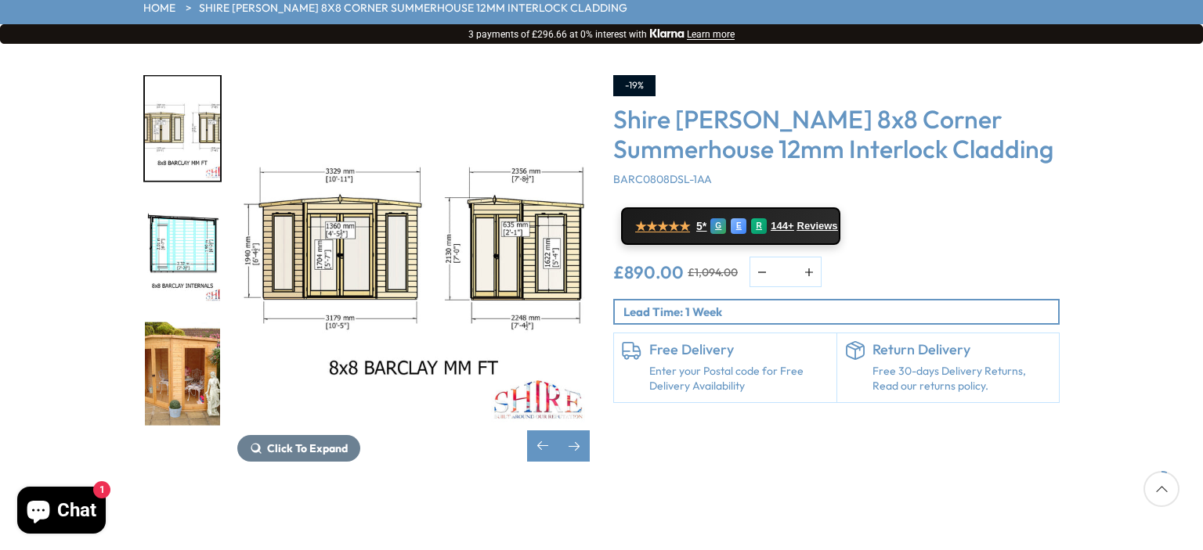
click at [167, 323] on img "5 / 14" at bounding box center [182, 374] width 75 height 104
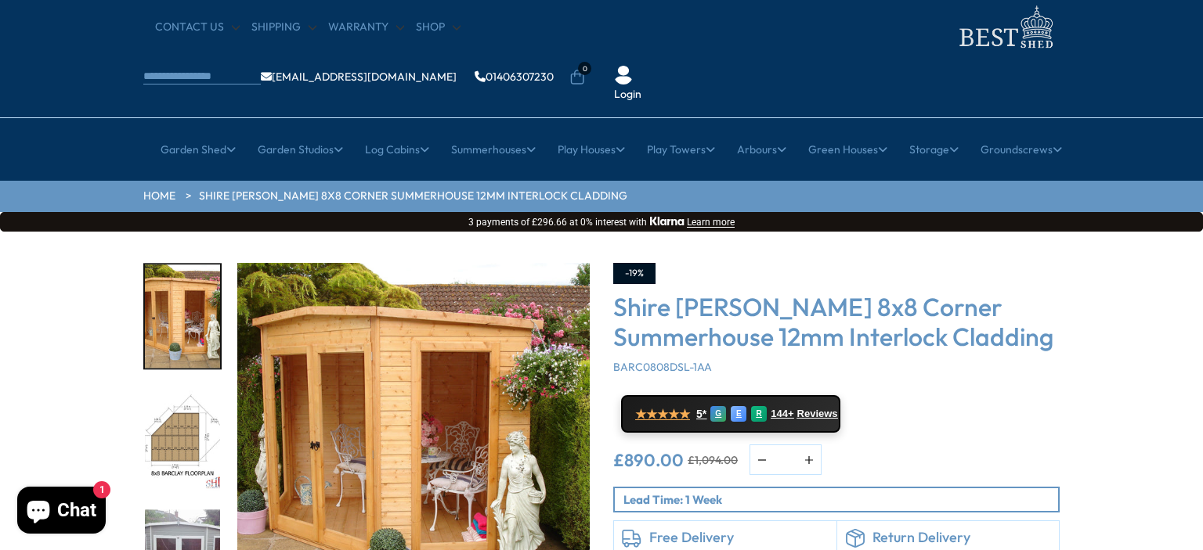
scroll to position [157, 0]
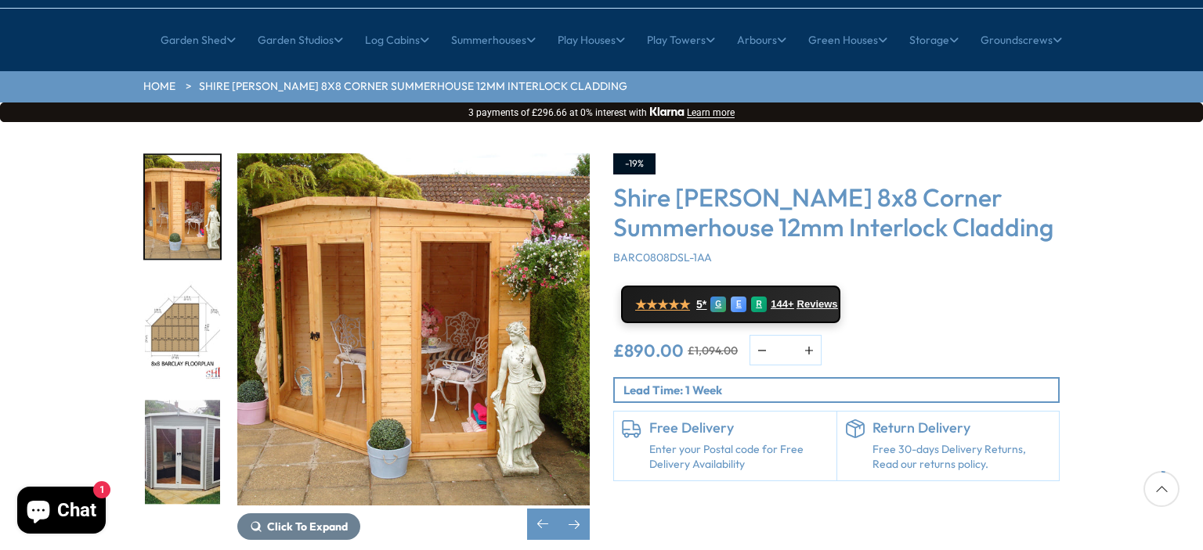
click at [184, 163] on img "5 / 14" at bounding box center [182, 207] width 75 height 104
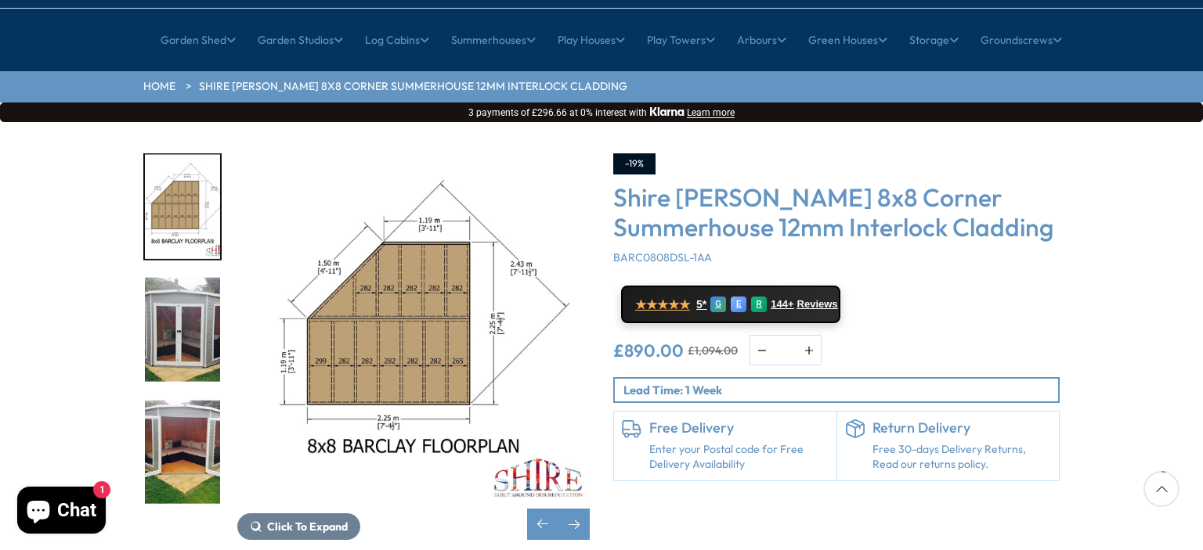
click at [181, 278] on img "7 / 14" at bounding box center [182, 330] width 75 height 104
click at [196, 294] on img "7 / 14" at bounding box center [182, 330] width 75 height 104
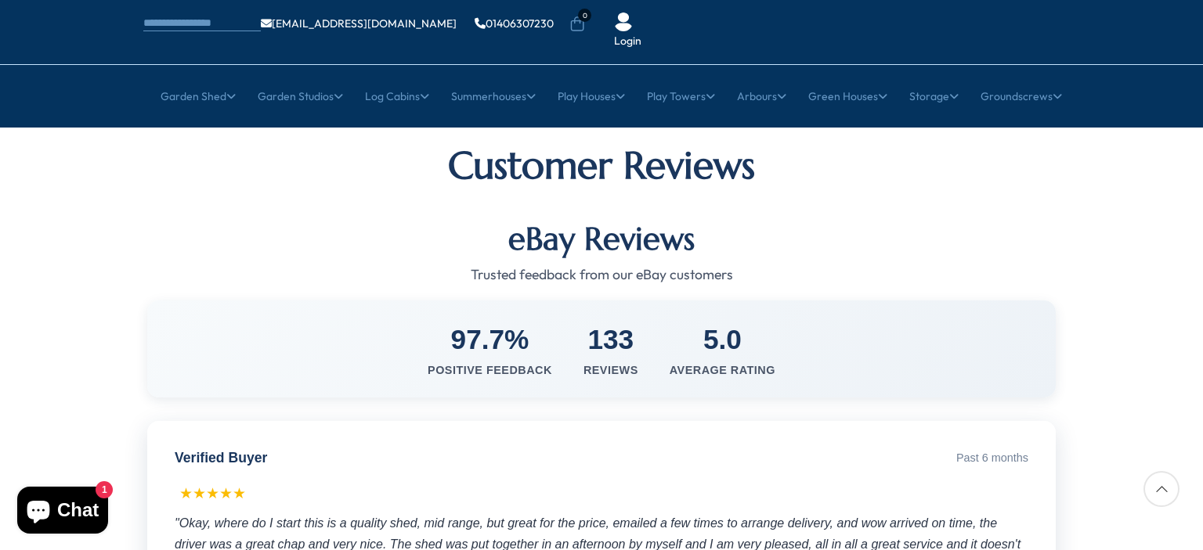
scroll to position [235, 0]
